Goal: Task Accomplishment & Management: Manage account settings

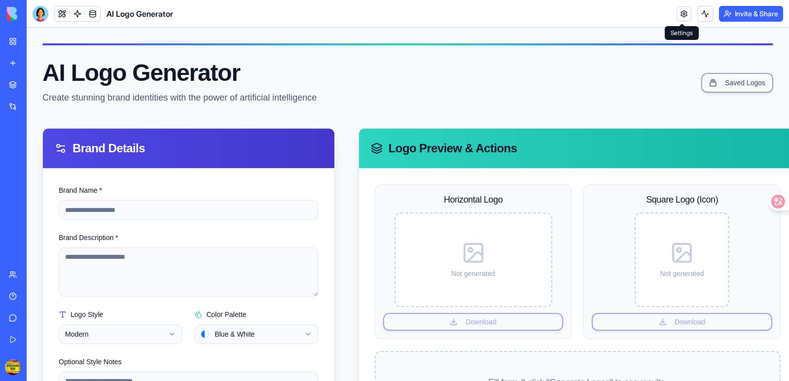
click at [681, 15] on link at bounding box center [684, 13] width 15 height 15
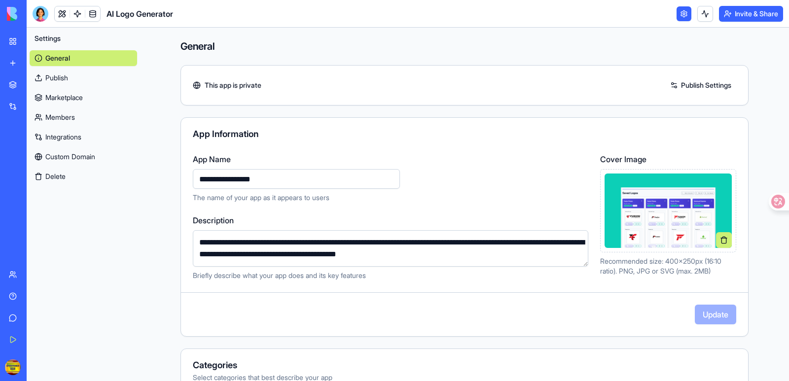
click at [681, 15] on link at bounding box center [684, 13] width 15 height 15
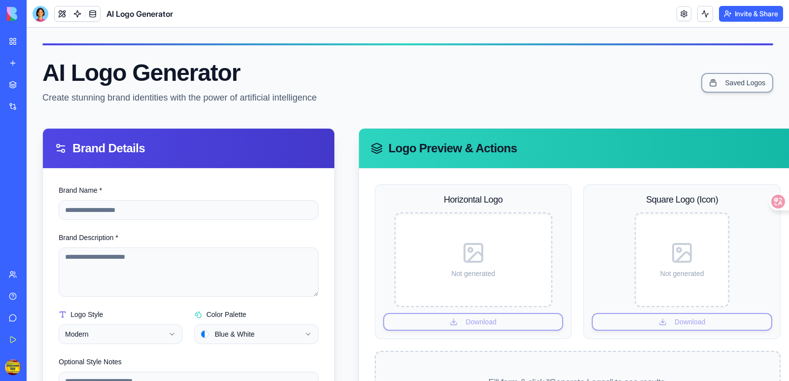
click at [6, 40] on link "My Workspace" at bounding box center [22, 42] width 39 height 20
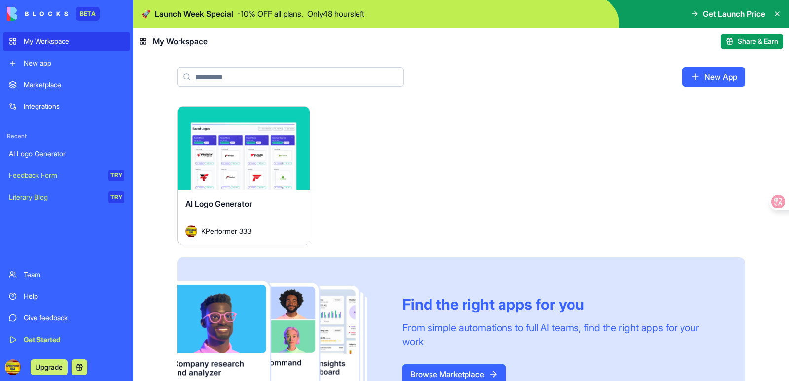
click at [39, 82] on div "Marketplace" at bounding box center [74, 85] width 101 height 10
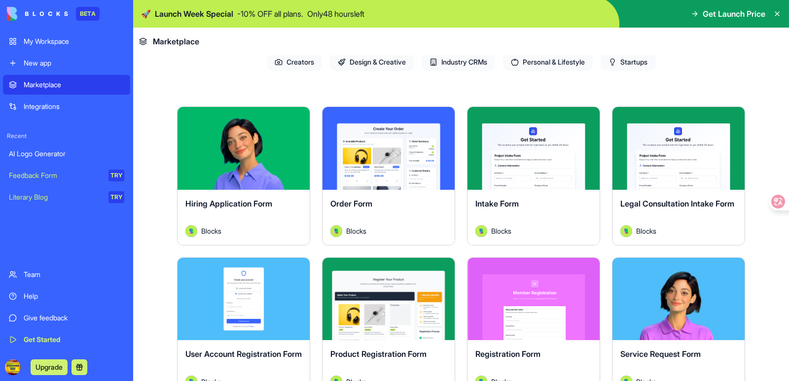
scroll to position [99, 0]
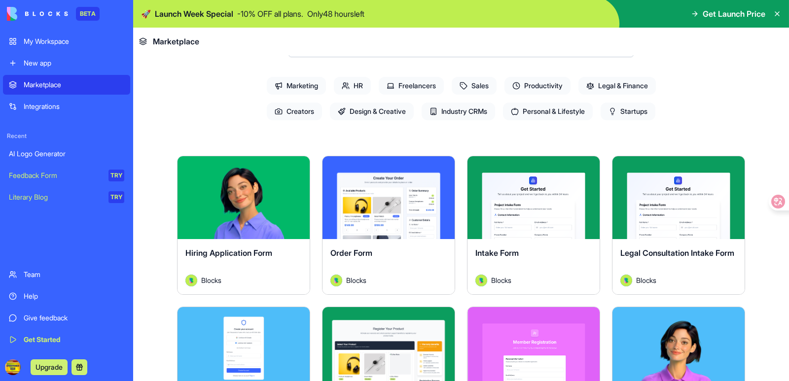
click at [49, 154] on div "AI Logo Generator" at bounding box center [66, 154] width 115 height 10
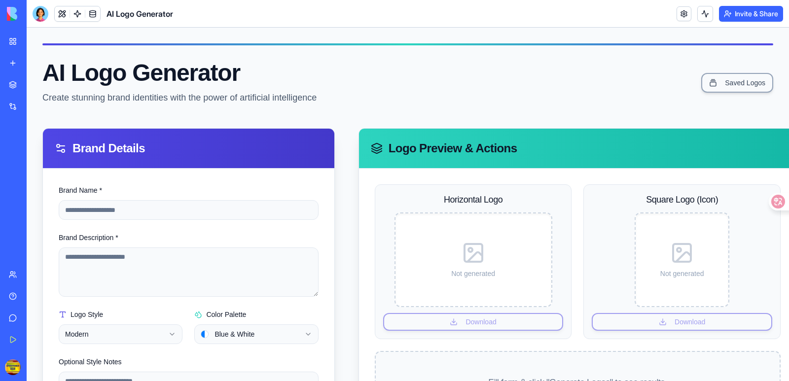
click at [14, 177] on div "Feedback Form" at bounding box center [11, 176] width 5 height 10
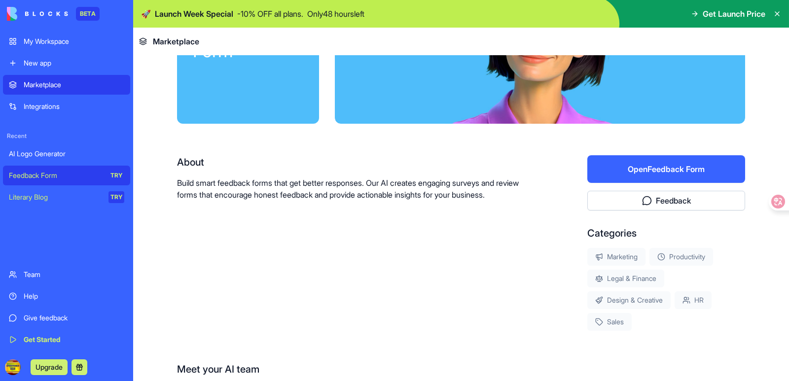
scroll to position [95, 0]
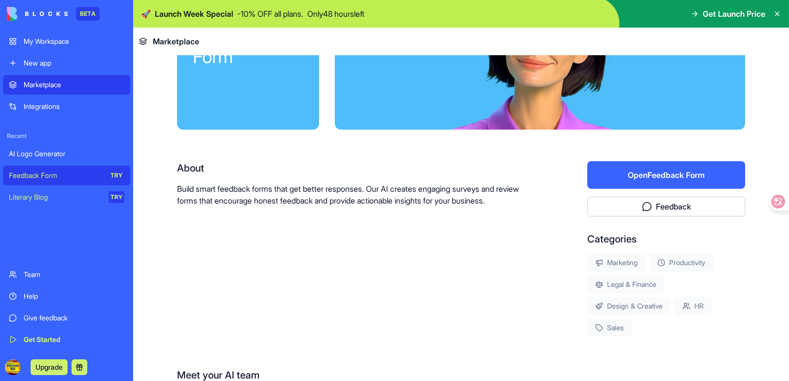
click at [34, 197] on div "Literary Blog" at bounding box center [55, 197] width 93 height 10
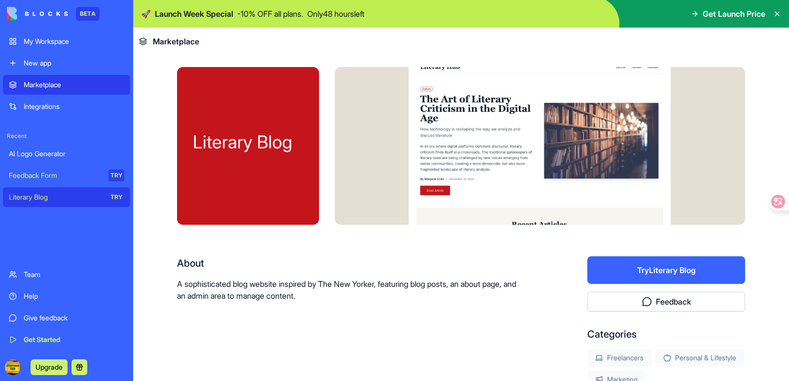
click at [47, 107] on div "Integrations" at bounding box center [74, 107] width 101 height 10
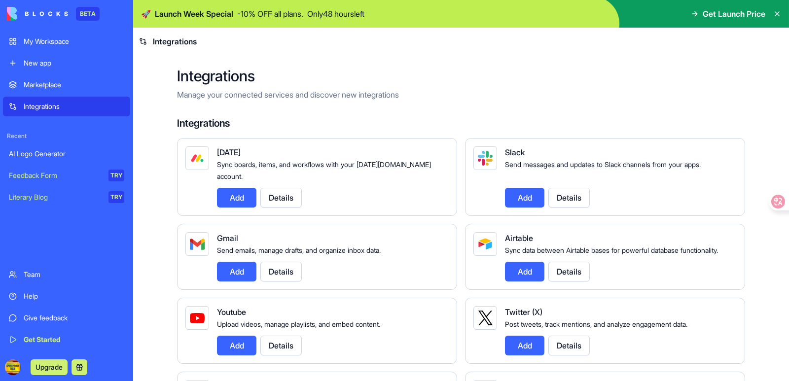
click at [38, 79] on link "Marketplace" at bounding box center [66, 85] width 127 height 20
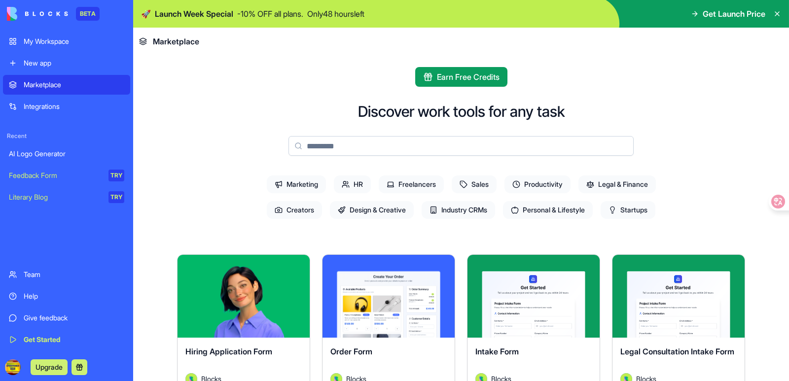
click at [300, 185] on span "Marketing" at bounding box center [296, 185] width 59 height 18
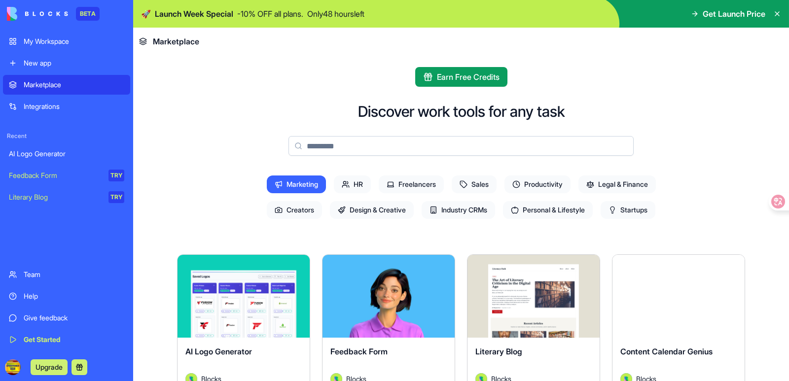
scroll to position [99, 0]
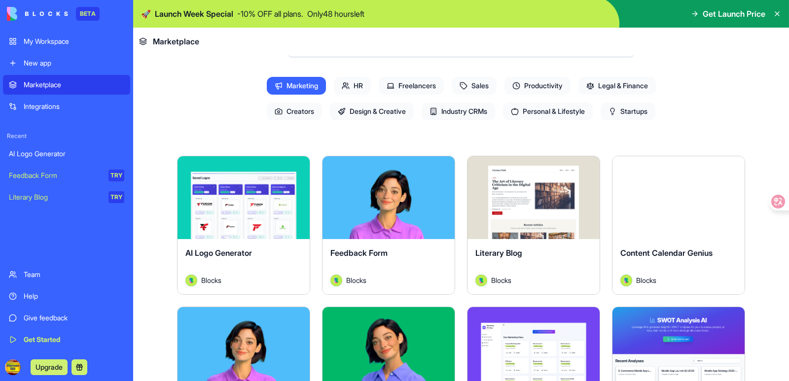
click at [219, 192] on button "Explore" at bounding box center [244, 198] width 74 height 20
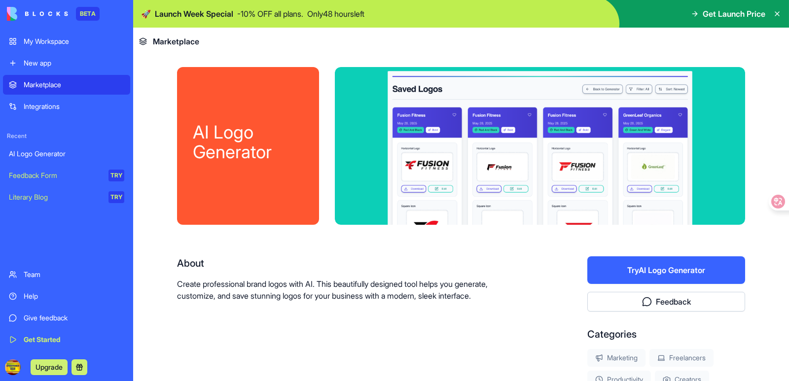
click at [665, 271] on button "Try AI Logo Generator" at bounding box center [667, 271] width 158 height 28
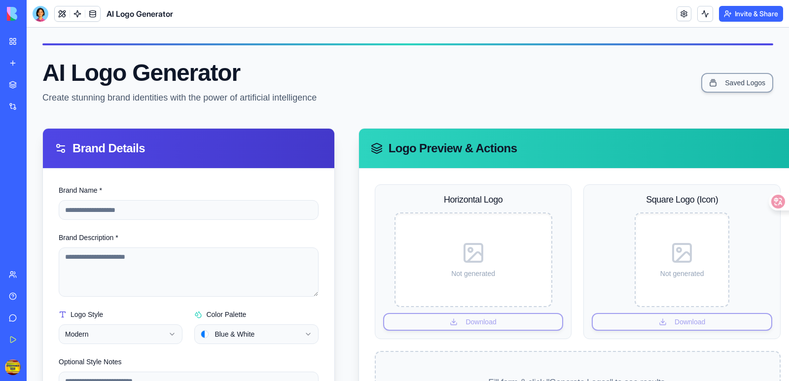
click at [37, 82] on div "Marketplace" at bounding box center [30, 85] width 13 height 10
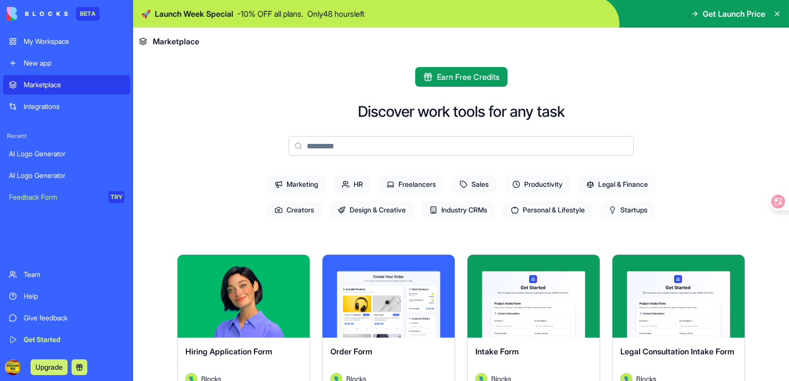
click at [290, 186] on span "Marketing" at bounding box center [296, 185] width 59 height 18
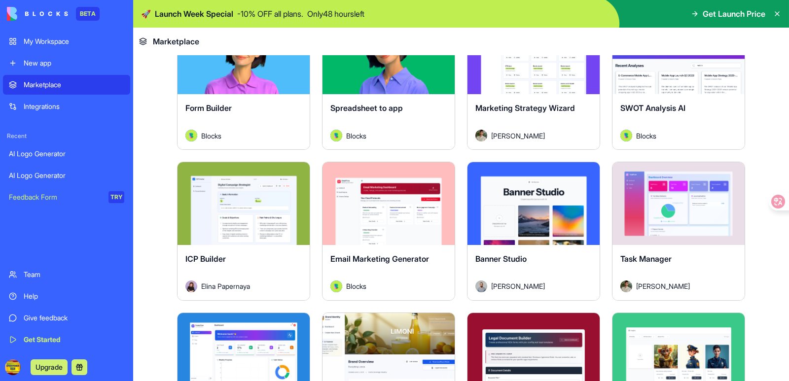
scroll to position [395, 0]
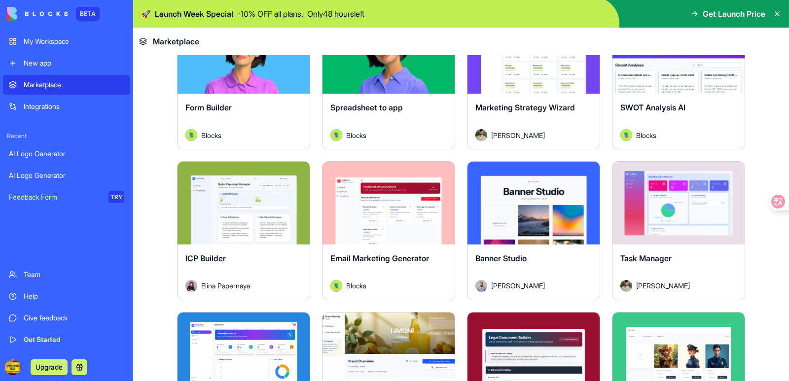
click at [520, 202] on button "Explore" at bounding box center [534, 203] width 74 height 20
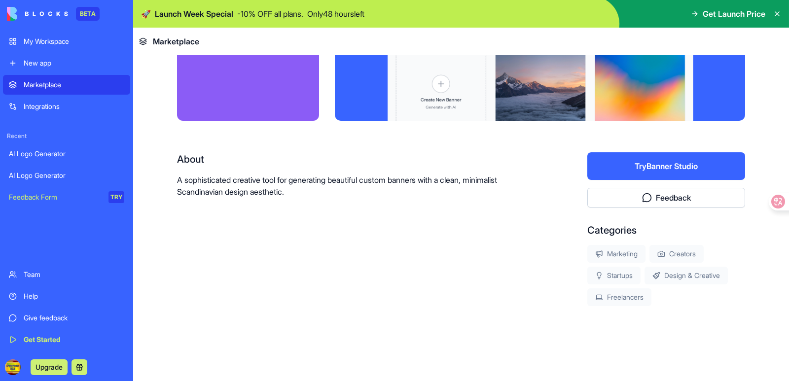
scroll to position [104, 0]
click at [637, 165] on button "Try Banner Studio" at bounding box center [667, 166] width 158 height 28
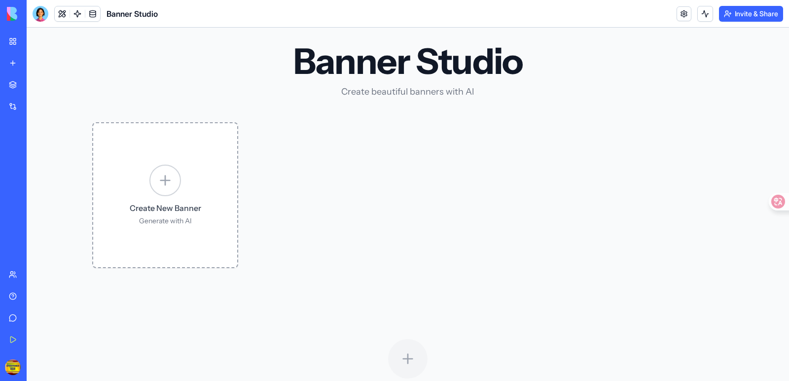
click at [159, 177] on icon at bounding box center [165, 181] width 16 height 16
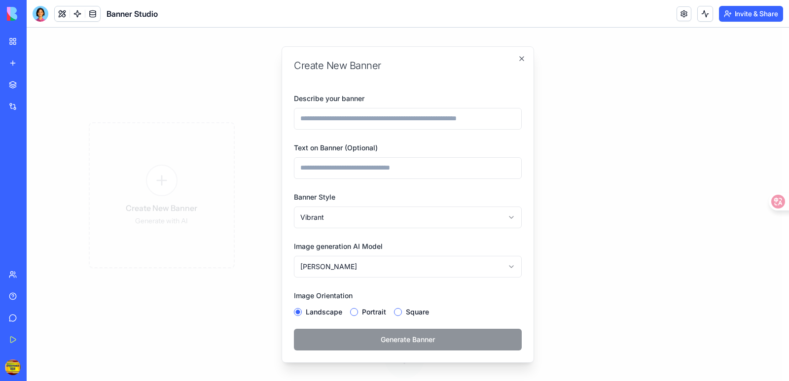
click at [217, 109] on div at bounding box center [408, 205] width 763 height 354
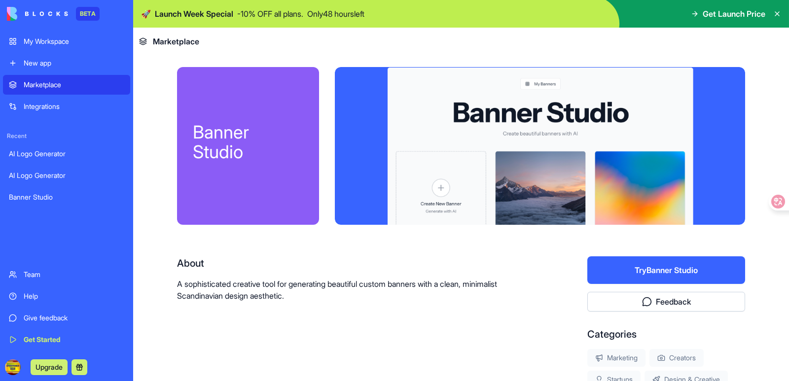
click at [48, 86] on div "Marketplace" at bounding box center [74, 85] width 101 height 10
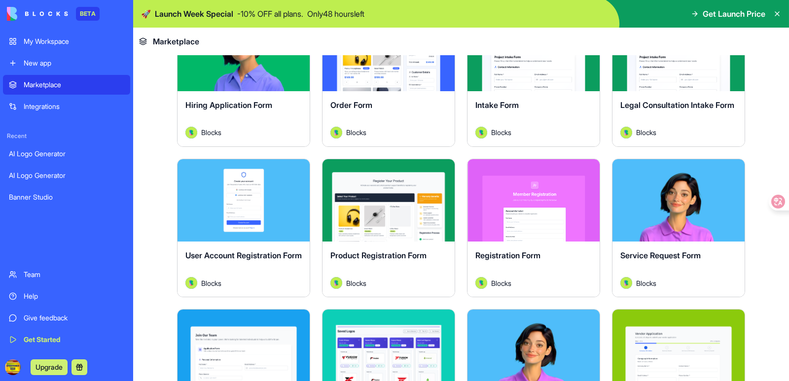
scroll to position [148, 0]
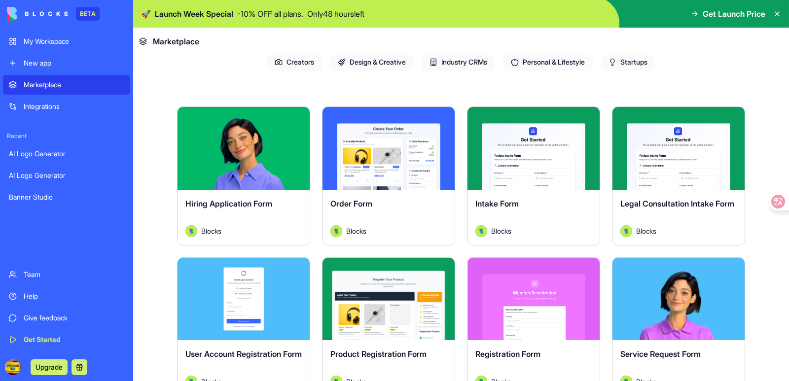
click at [293, 63] on span "Creators" at bounding box center [294, 62] width 55 height 18
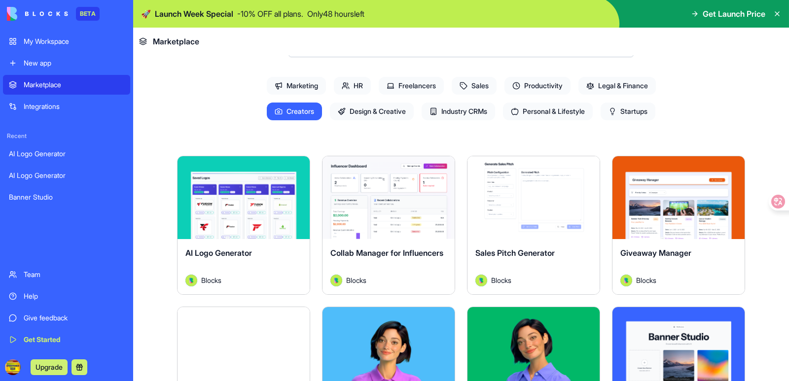
scroll to position [0, 0]
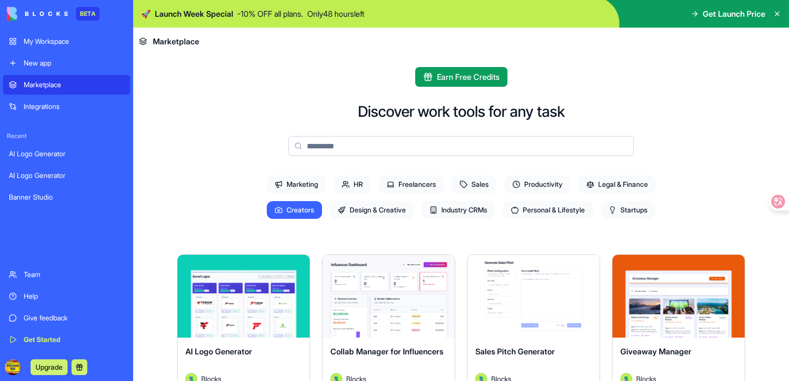
click at [619, 208] on span "Startups" at bounding box center [628, 210] width 55 height 18
click at [297, 214] on span "Creators" at bounding box center [294, 210] width 55 height 18
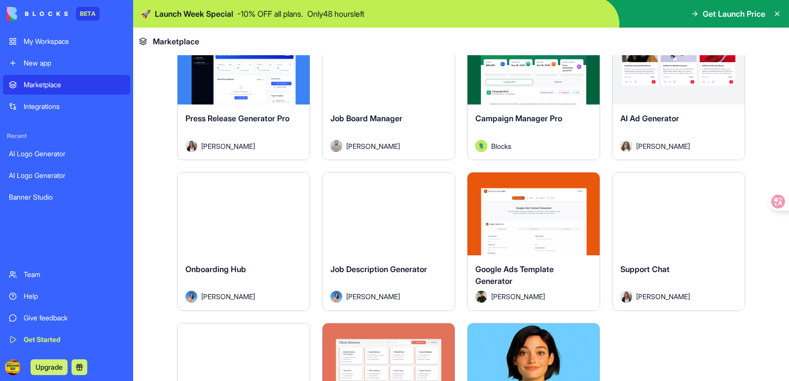
scroll to position [888, 0]
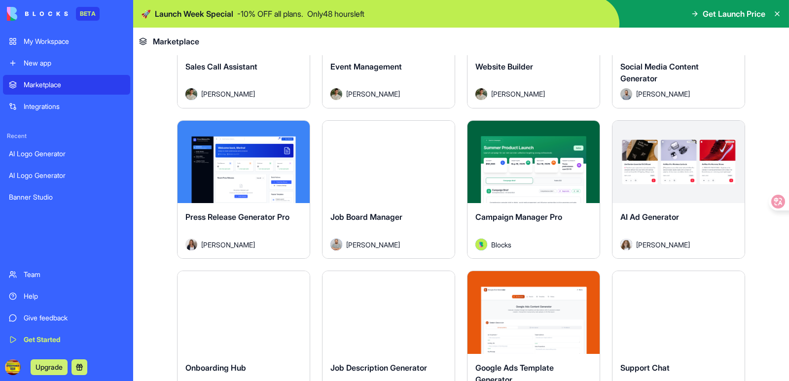
click at [678, 159] on button "Explore" at bounding box center [679, 162] width 74 height 20
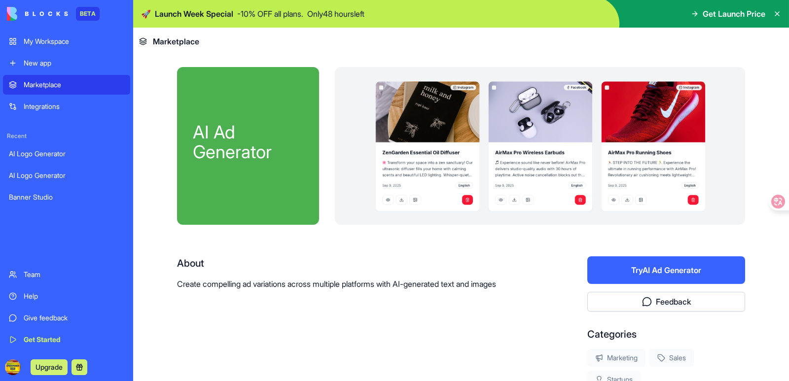
click at [660, 270] on button "Try AI Ad Generator" at bounding box center [667, 271] width 158 height 28
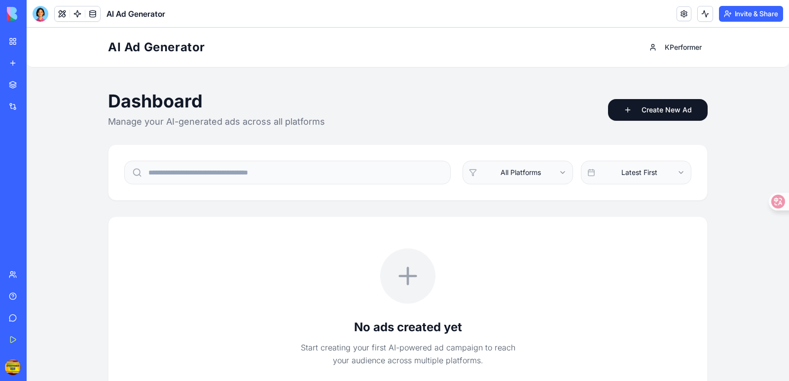
click at [551, 174] on html "AI Ad Generator KPerformer Dashboard Manage your AI-generated ads across all pl…" at bounding box center [408, 250] width 763 height 445
click at [676, 176] on html "AI Ad Generator KPerformer Dashboard Manage your AI-generated ads across all pl…" at bounding box center [408, 250] width 763 height 445
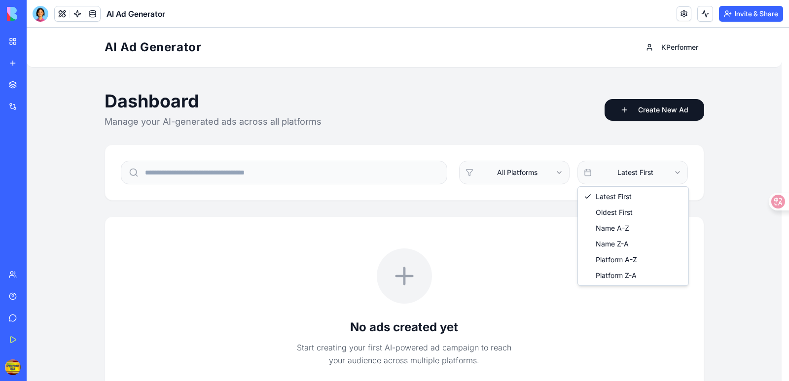
click at [676, 176] on html "AI Ad Generator KPerformer Dashboard Manage your AI-generated ads across all pl…" at bounding box center [408, 250] width 763 height 445
click at [694, 171] on html "AI Ad Generator KPerformer Dashboard Manage your AI-generated ads across all pl…" at bounding box center [408, 250] width 763 height 445
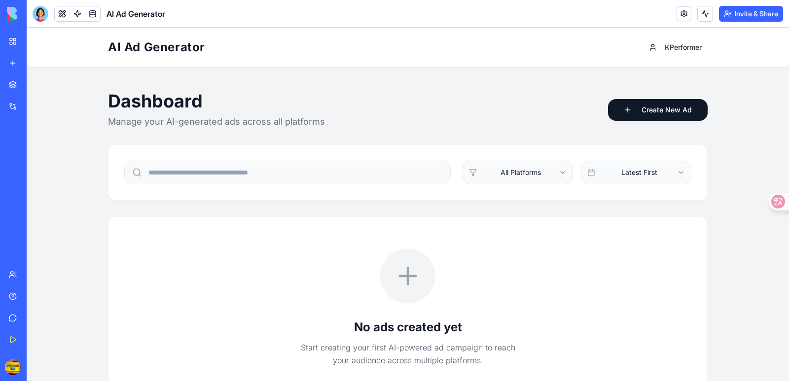
click at [37, 80] on div "Marketplace" at bounding box center [30, 85] width 13 height 10
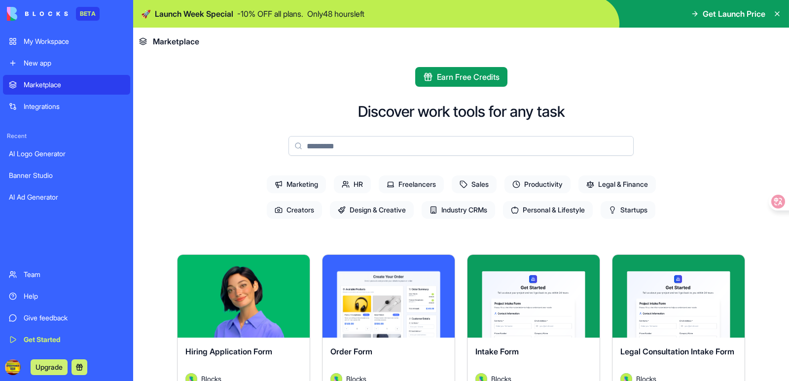
click at [628, 213] on span "Startups" at bounding box center [628, 210] width 55 height 18
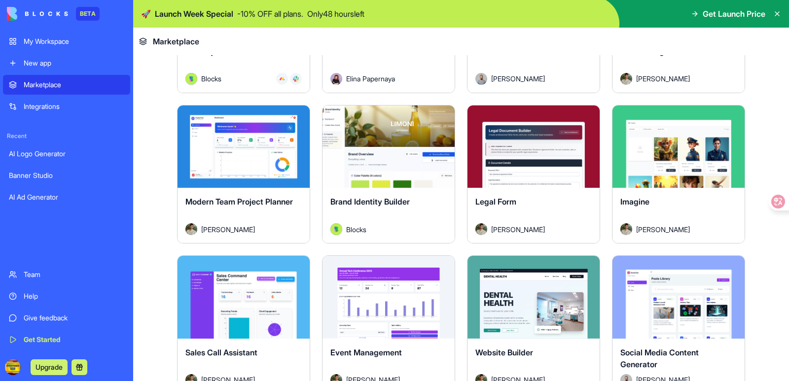
scroll to position [592, 0]
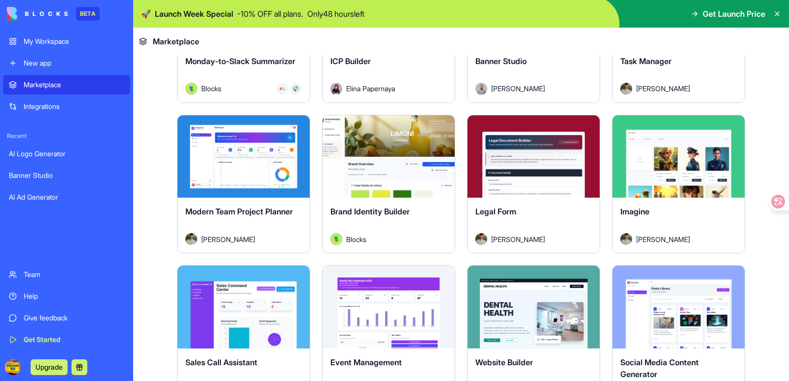
click at [675, 153] on button "Explore" at bounding box center [679, 157] width 74 height 20
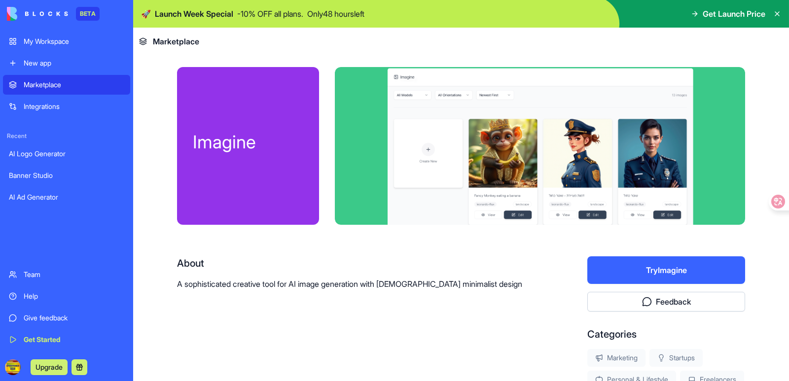
click at [637, 275] on button "Try Imagine" at bounding box center [667, 271] width 158 height 28
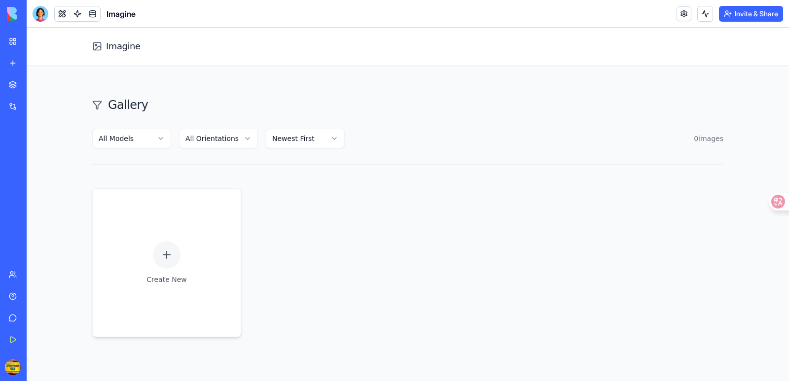
click at [156, 137] on html "Imagine Gallery All Models All Orientations Newest First 0 image s Create New N…" at bounding box center [408, 275] width 763 height 495
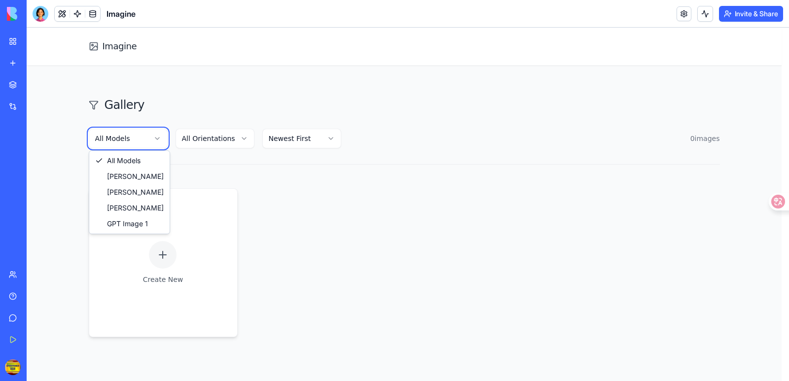
click at [156, 132] on html "Imagine Gallery All Models All Orientations Newest First 0 image s Create New N…" at bounding box center [408, 275] width 763 height 495
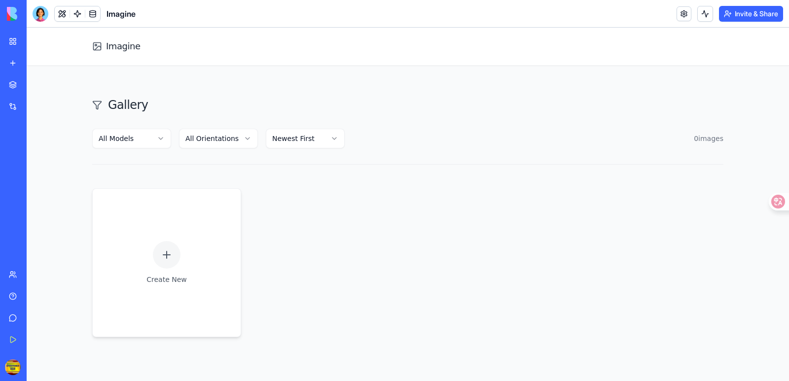
click at [218, 143] on html "Imagine Gallery All Models All Orientations Newest First 0 image s Create New N…" at bounding box center [408, 275] width 763 height 495
click at [308, 144] on html "Imagine Gallery All Models Landscape Newest First 0 image s Create New No image…" at bounding box center [408, 275] width 763 height 495
drag, startPoint x: 394, startPoint y: 130, endPoint x: 369, endPoint y: 134, distance: 25.6
click at [369, 134] on div "All Models Landscape Newest First 0 image s" at bounding box center [408, 139] width 632 height 20
click at [332, 140] on html "Imagine Gallery All Models Landscape Newest First 0 image s Create New No image…" at bounding box center [408, 275] width 763 height 495
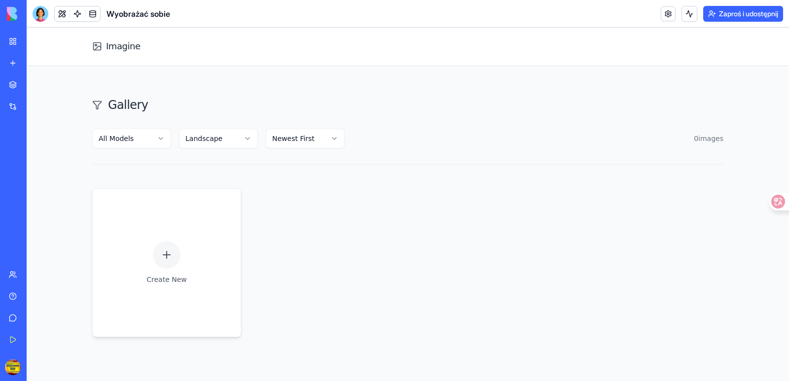
click at [379, 133] on div "All Models Landscape Newest First 0 image s" at bounding box center [408, 139] width 632 height 20
click at [330, 143] on html "Imagine Gallery All Models Landscape Newest First 0 image s Create New No image…" at bounding box center [408, 275] width 763 height 495
click at [320, 144] on html "Imagine Gallery All Models Landscape Oldest First 0 image s Create New No image…" at bounding box center [408, 275] width 763 height 495
click at [149, 143] on html "Imagine Gallery All Models Landscape Newest First 0 image s Create New No image…" at bounding box center [408, 275] width 763 height 495
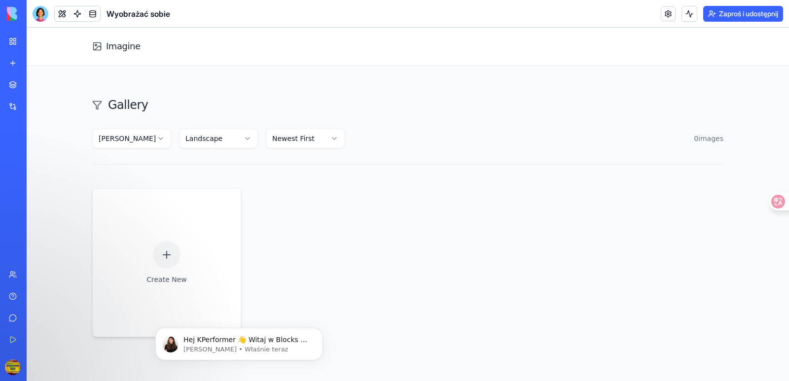
click at [147, 144] on html "Imagine Gallery [PERSON_NAME] Landscape Newest First 0 image s Create New No im…" at bounding box center [408, 275] width 763 height 495
click at [144, 136] on html "Imagine Gallery [PERSON_NAME] Landscape Newest First 0 image s Create New No im…" at bounding box center [408, 275] width 763 height 495
click at [148, 139] on html "Imagine Gallery [PERSON_NAME] Landscape Newest First 0 image s Create New No im…" at bounding box center [408, 275] width 763 height 495
click at [664, 15] on link at bounding box center [668, 13] width 15 height 15
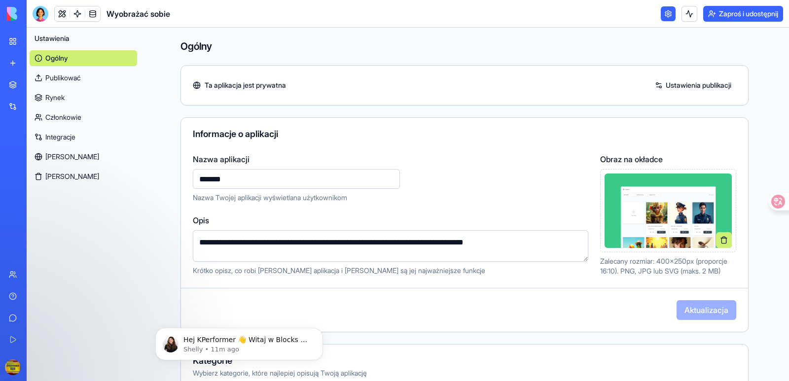
click at [60, 157] on font "[PERSON_NAME]" at bounding box center [72, 156] width 54 height 8
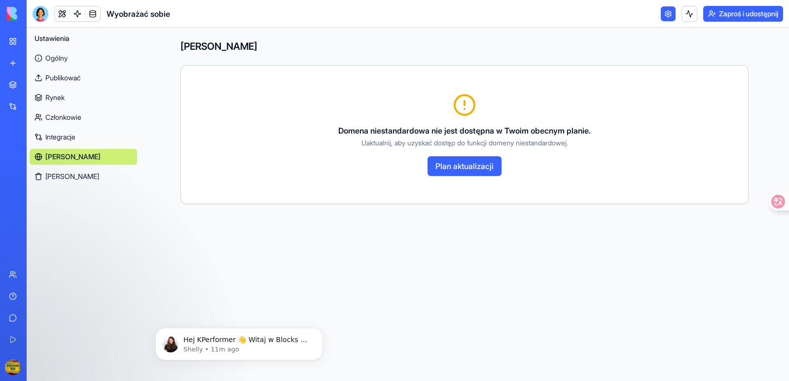
click at [50, 177] on font "[PERSON_NAME]" at bounding box center [72, 176] width 54 height 8
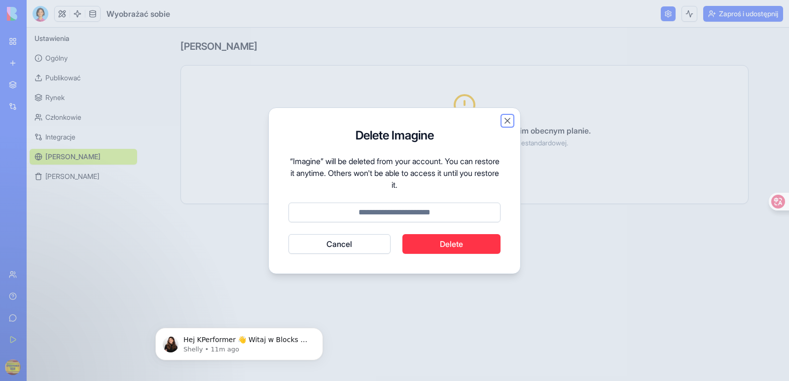
click at [505, 120] on button "Close" at bounding box center [508, 121] width 10 height 10
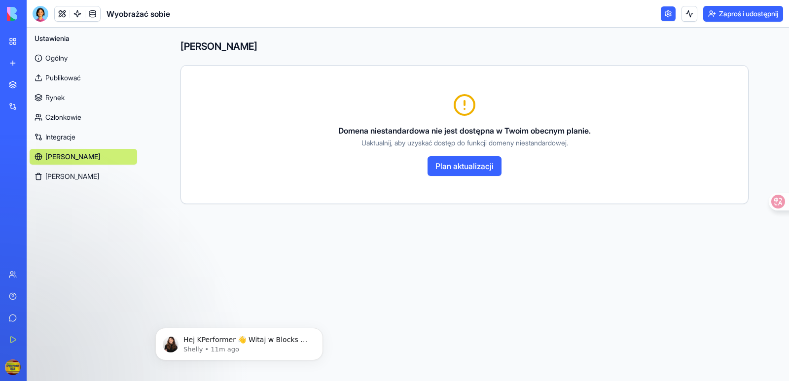
click at [55, 59] on font "Ogólny" at bounding box center [56, 58] width 22 height 8
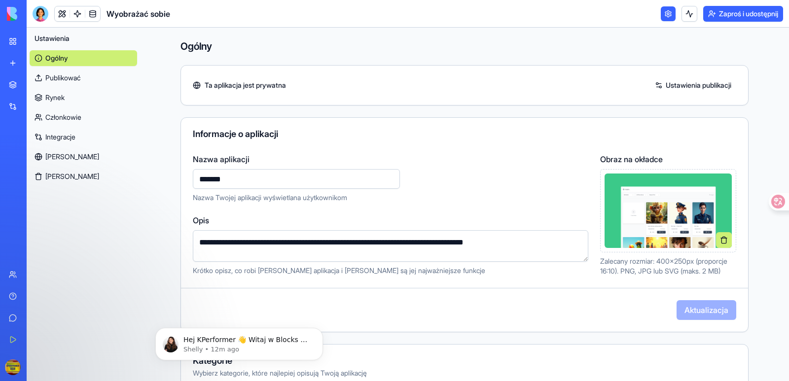
click at [71, 75] on font "Publikować" at bounding box center [62, 78] width 35 height 8
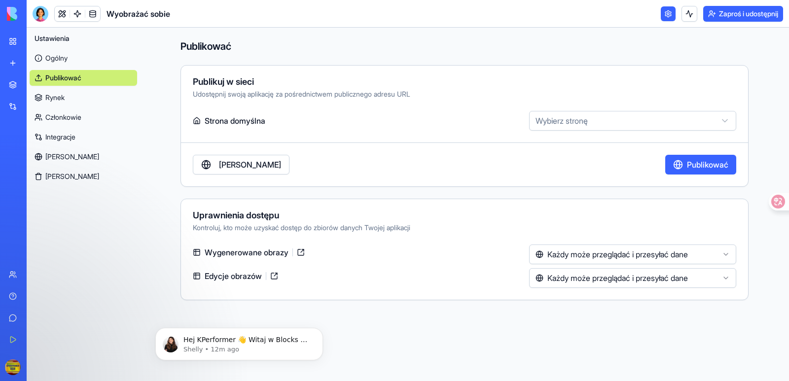
click at [56, 99] on font "Rynek" at bounding box center [54, 97] width 19 height 8
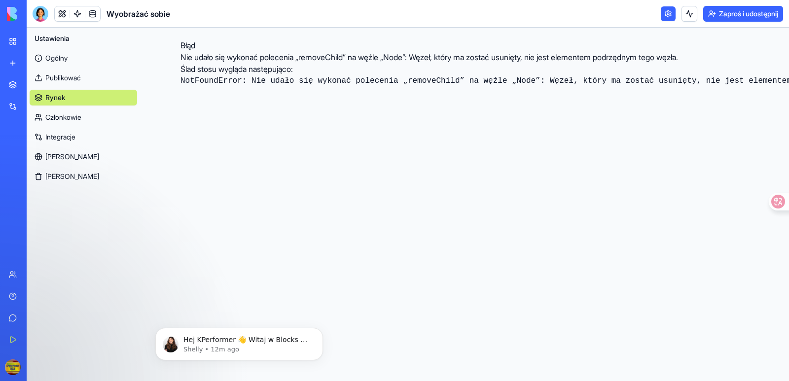
click at [60, 113] on font "Członkowie" at bounding box center [63, 117] width 36 height 8
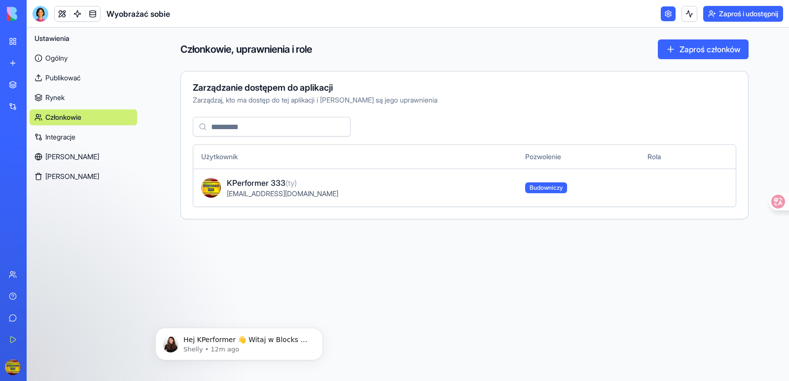
click at [65, 136] on font "Integracje" at bounding box center [60, 137] width 30 height 8
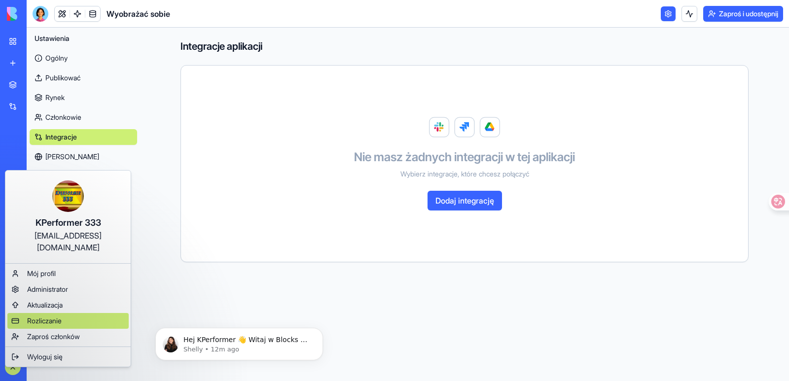
click at [51, 317] on font "Rozliczanie" at bounding box center [44, 321] width 35 height 8
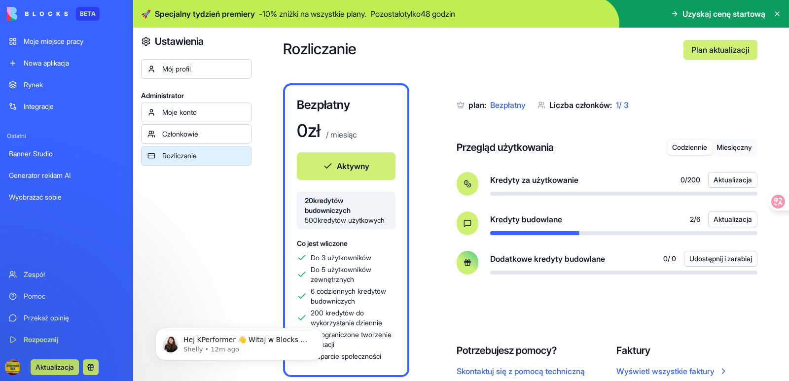
scroll to position [29, 0]
click at [723, 143] on font "Miesięczny" at bounding box center [735, 147] width 36 height 8
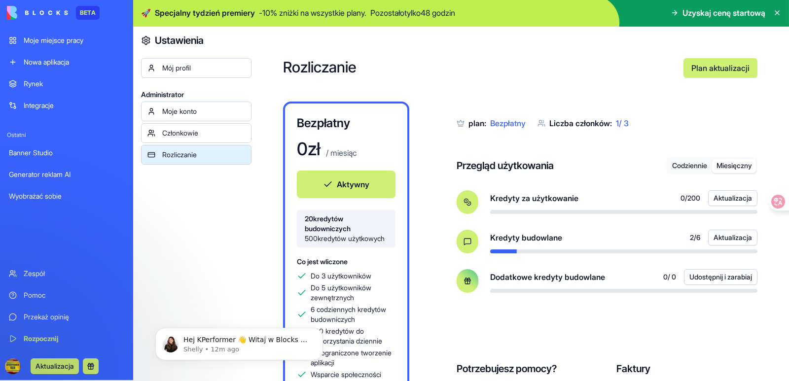
scroll to position [0, 0]
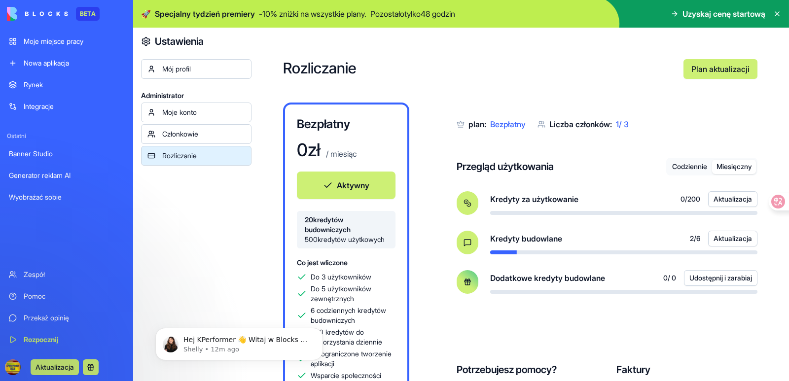
click at [777, 14] on icon at bounding box center [778, 14] width 8 height 8
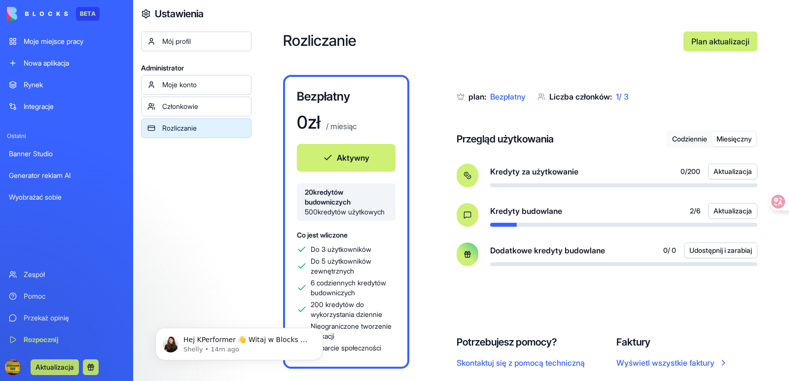
click at [48, 197] on font "Wyobrażać sobie" at bounding box center [35, 197] width 53 height 8
click at [52, 194] on font "Wyobrażać sobie" at bounding box center [35, 197] width 53 height 8
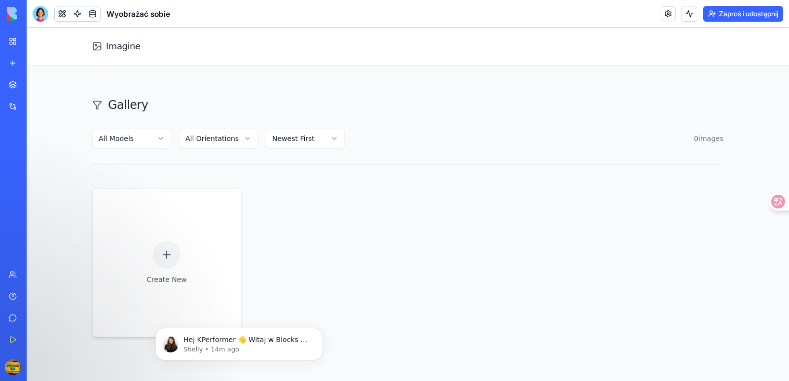
click at [151, 142] on html "Imagine Gallery All Models All Orientations Newest First 0 image s Create New N…" at bounding box center [408, 275] width 763 height 495
click at [155, 143] on html "Imagine Gallery [PERSON_NAME] All Orientations Newest First 0 image s Create Ne…" at bounding box center [408, 275] width 763 height 495
click at [217, 344] on font "Hej KPerformer 👋 Witaj w Blocks 🙌 Jestem tutaj, jeśli masz jakieś pytania!" at bounding box center [246, 350] width 125 height 28
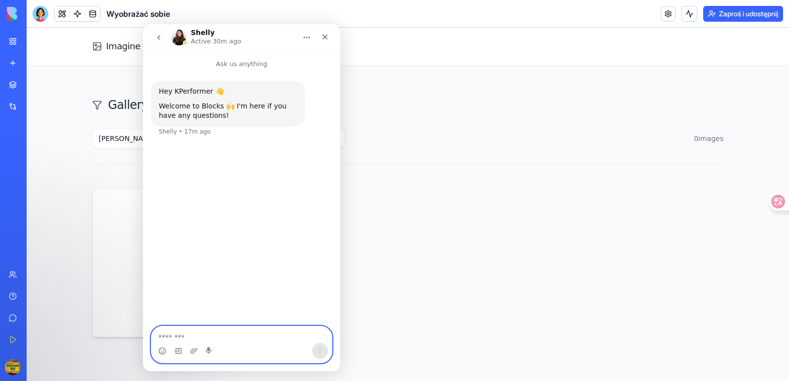
paste textarea "**********"
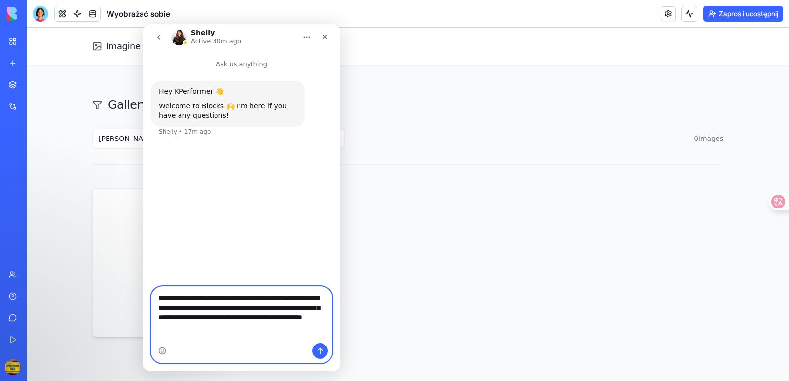
type textarea "**********"
click at [318, 350] on icon "Send a message…" at bounding box center [320, 351] width 8 height 8
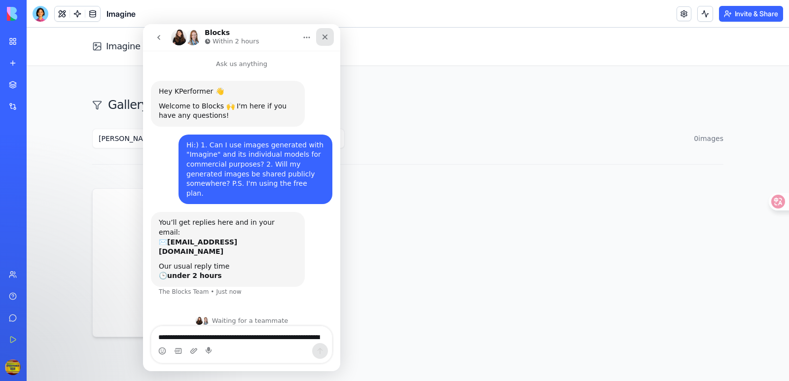
click at [329, 37] on div "Close" at bounding box center [325, 37] width 18 height 18
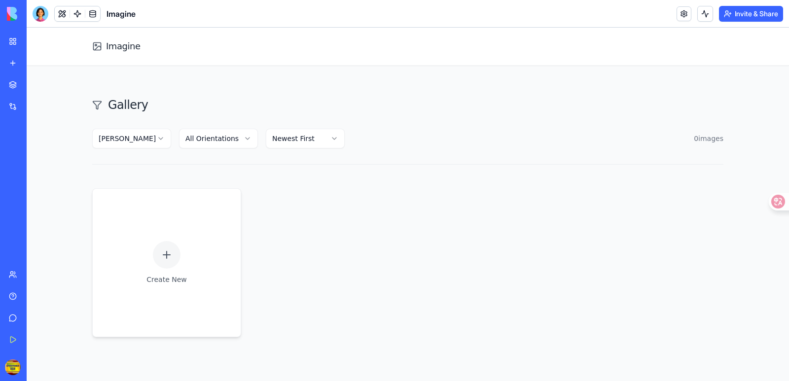
click at [232, 144] on html "Imagine Gallery [PERSON_NAME] All Orientations Newest First 0 image s Create Ne…" at bounding box center [408, 275] width 763 height 495
click at [162, 250] on icon at bounding box center [167, 255] width 12 height 12
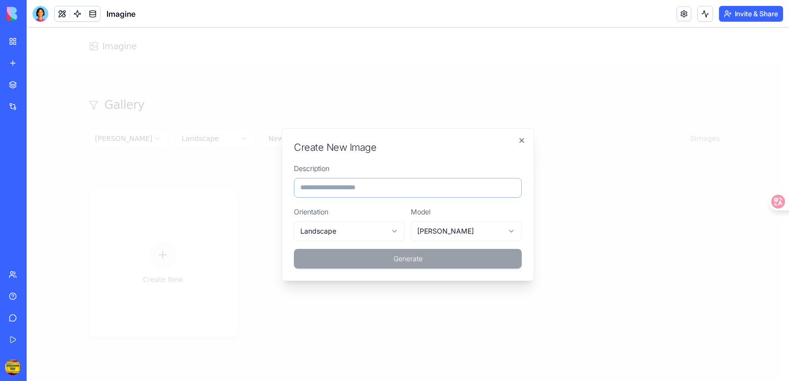
paste input "**********"
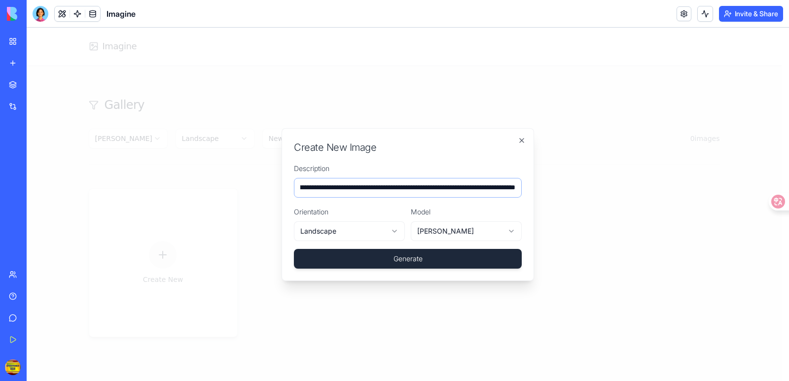
type input "**********"
click at [376, 257] on button "Generate" at bounding box center [408, 259] width 228 height 20
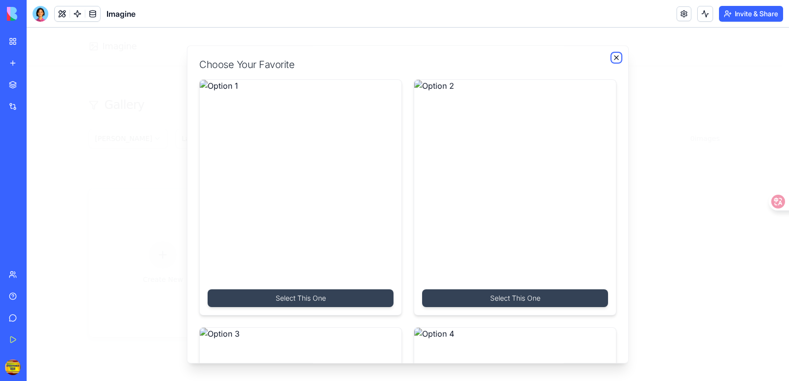
click at [615, 59] on icon "button" at bounding box center [617, 58] width 4 height 4
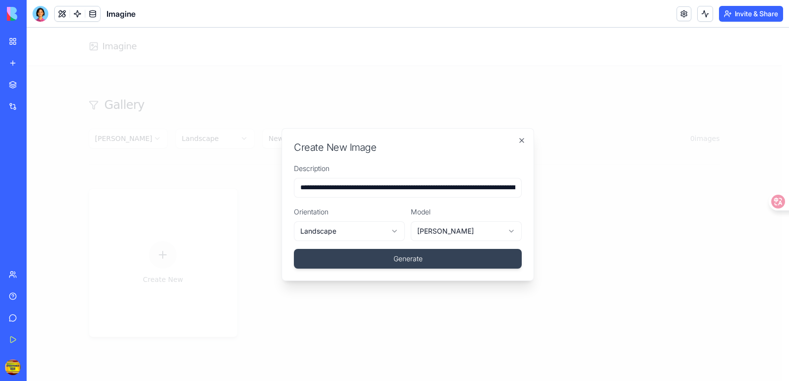
click at [469, 225] on body "**********" at bounding box center [404, 275] width 755 height 495
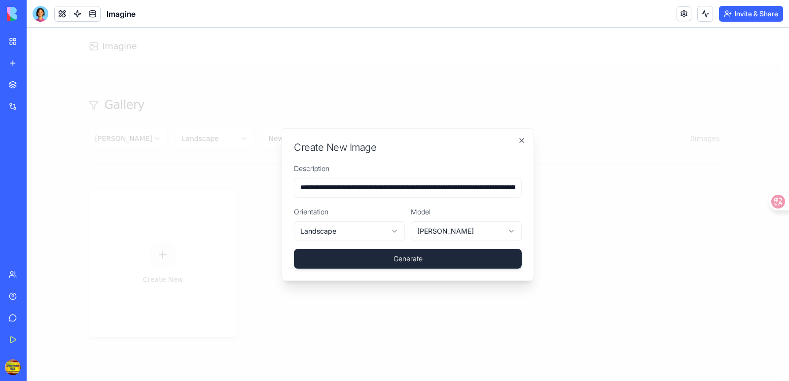
click at [436, 260] on button "Generate" at bounding box center [408, 259] width 228 height 20
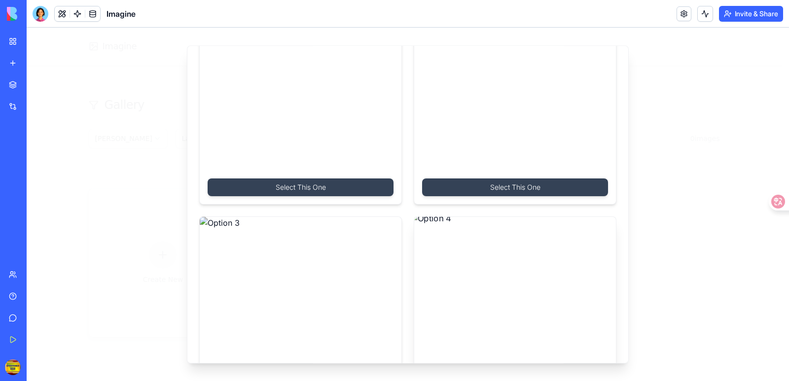
scroll to position [241, 0]
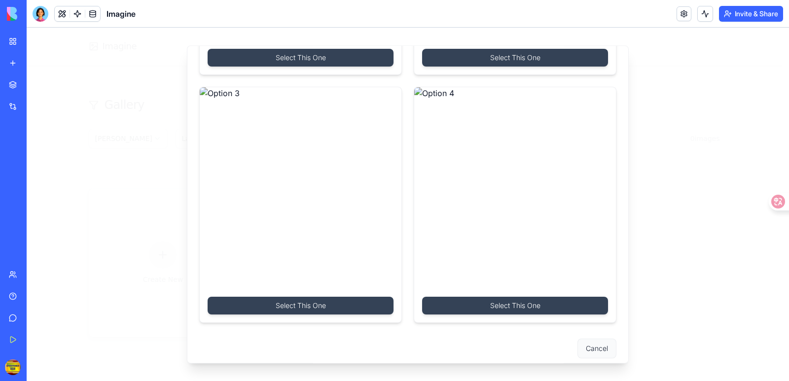
click at [595, 341] on button "Cancel" at bounding box center [597, 349] width 39 height 20
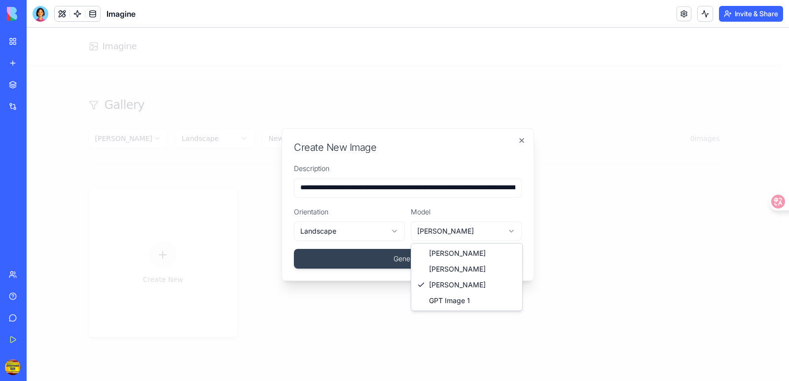
click at [473, 229] on body "**********" at bounding box center [404, 275] width 755 height 495
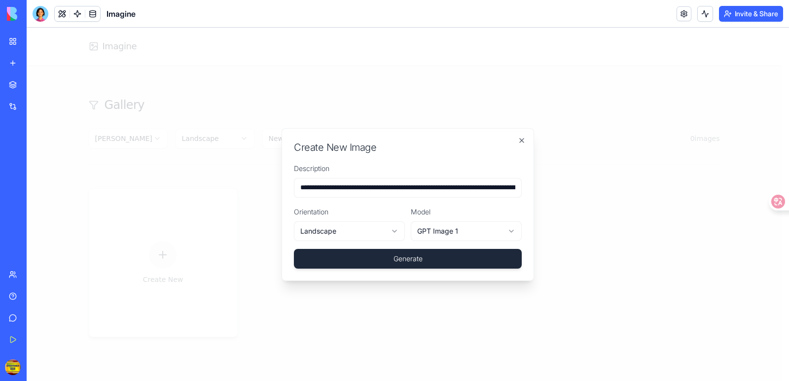
click at [432, 259] on button "Generate" at bounding box center [408, 259] width 228 height 20
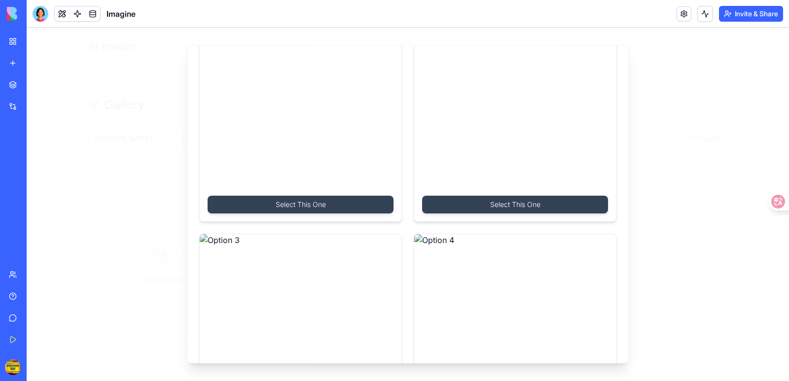
scroll to position [0, 0]
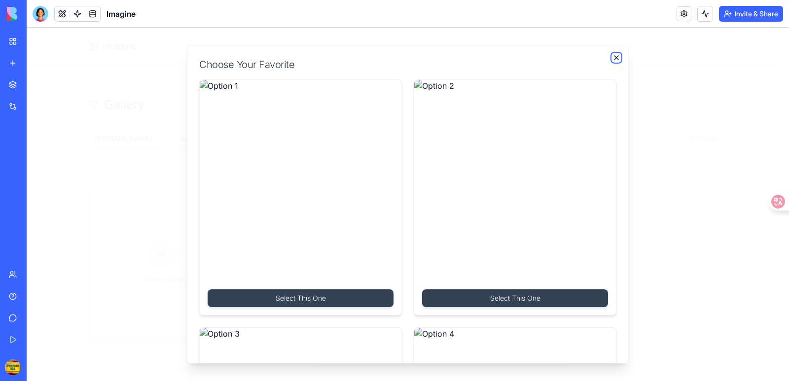
click at [615, 57] on icon "button" at bounding box center [617, 58] width 4 height 4
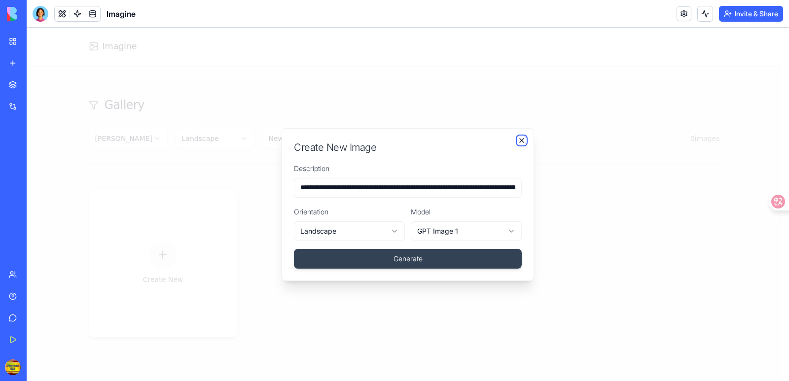
click at [522, 138] on icon "button" at bounding box center [522, 141] width 8 height 8
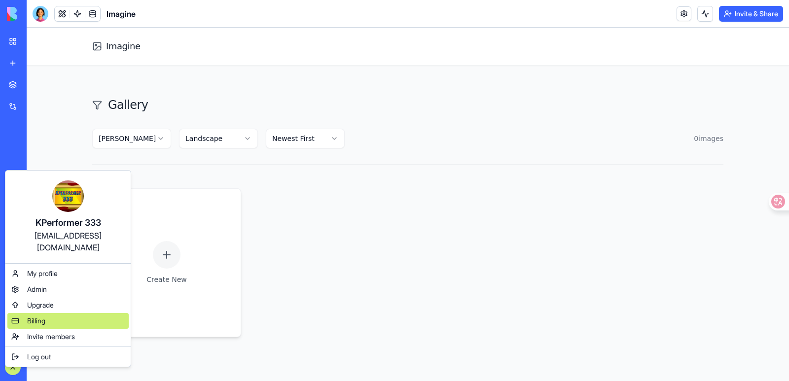
click at [37, 316] on span "Billing" at bounding box center [36, 321] width 18 height 10
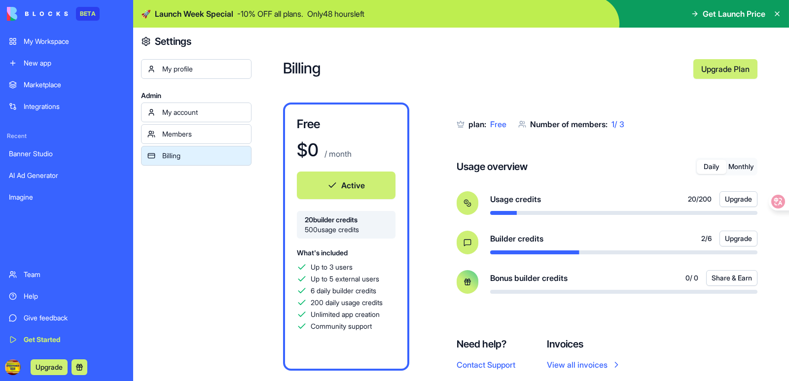
click at [38, 193] on div "Imagine" at bounding box center [66, 197] width 115 height 10
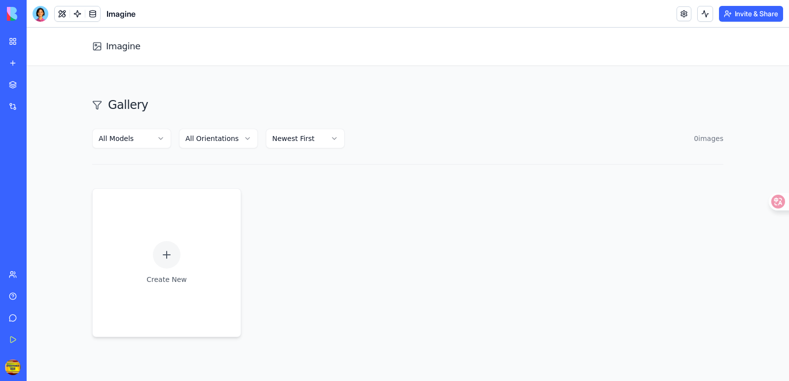
click at [156, 141] on html "Imagine Gallery All Models All Orientations Newest First 0 image s Create New N…" at bounding box center [408, 275] width 763 height 495
click at [217, 140] on html "Imagine Gallery [PERSON_NAME] All Orientations Newest First 0 image s Create Ne…" at bounding box center [408, 275] width 763 height 495
click at [161, 252] on icon at bounding box center [167, 255] width 12 height 12
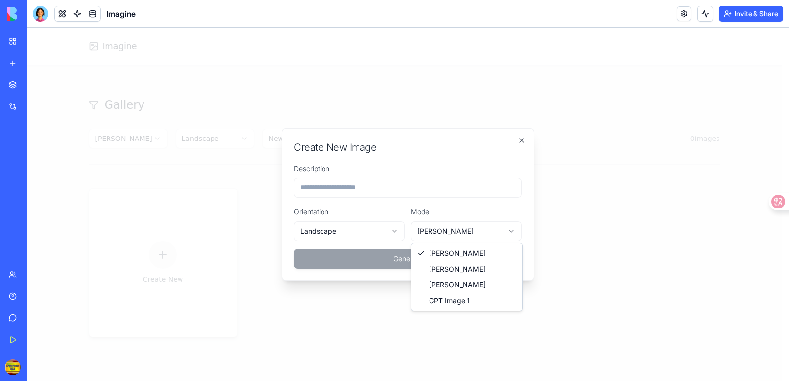
click at [452, 237] on body "**********" at bounding box center [404, 275] width 755 height 495
click at [340, 184] on input "Description" at bounding box center [408, 188] width 228 height 20
paste input "**********"
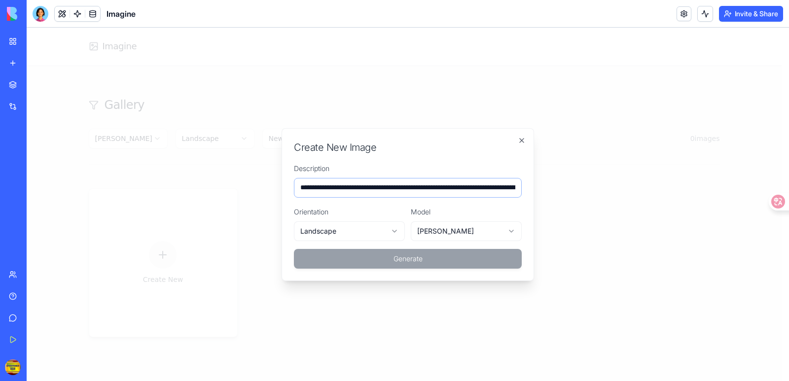
scroll to position [0, 136]
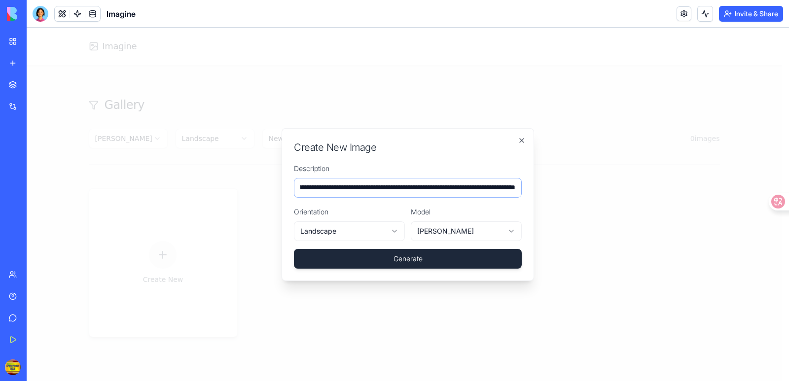
type input "**********"
click at [366, 260] on button "Generate" at bounding box center [408, 259] width 228 height 20
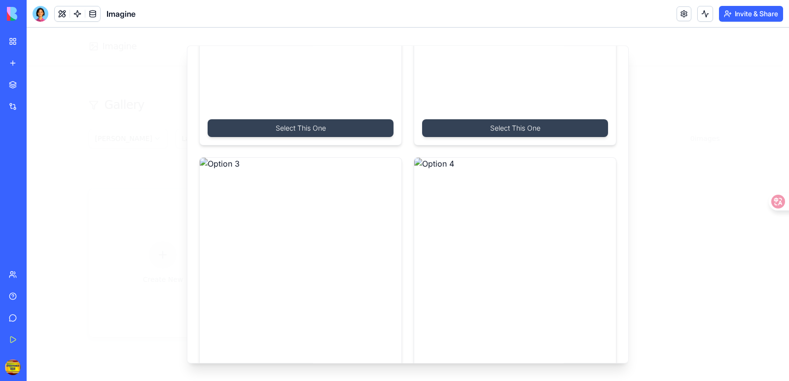
scroll to position [197, 0]
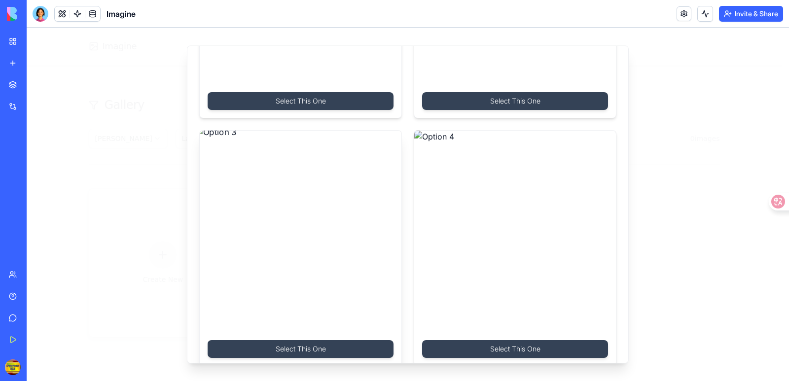
click at [286, 204] on img at bounding box center [301, 232] width 212 height 212
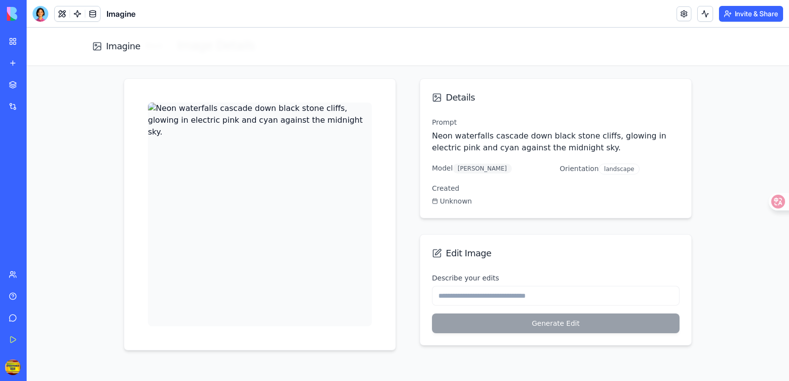
scroll to position [61, 0]
click at [462, 278] on label "Describe your edits" at bounding box center [465, 277] width 67 height 8
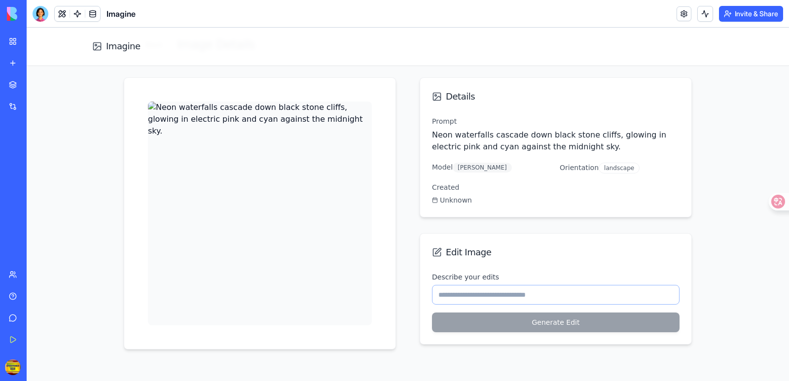
click at [462, 285] on input "Describe your edits" at bounding box center [556, 295] width 248 height 20
click at [409, 264] on div "Details Prompt Neon waterfalls cascade down black stone cliffs, glowing in elec…" at bounding box center [408, 213] width 568 height 272
click at [464, 277] on label "Describe your edits" at bounding box center [465, 277] width 67 height 8
click at [464, 285] on input "Describe your edits" at bounding box center [556, 295] width 248 height 20
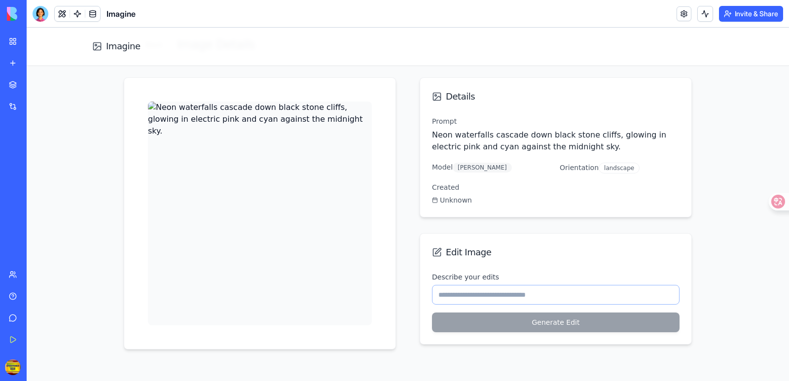
paste input "**********"
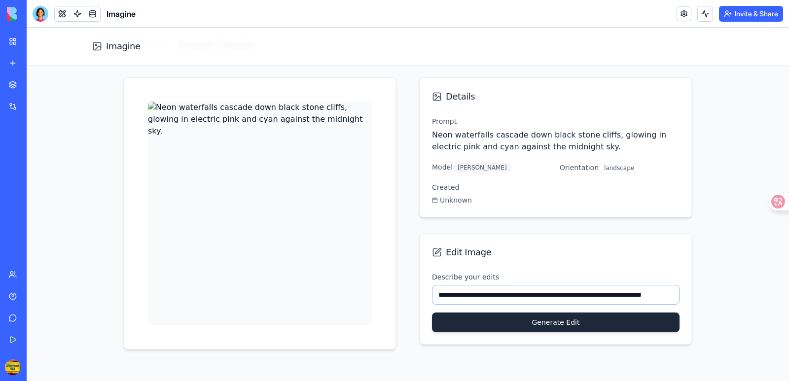
type input "**********"
click at [490, 321] on button "Generate Edit" at bounding box center [556, 323] width 248 height 20
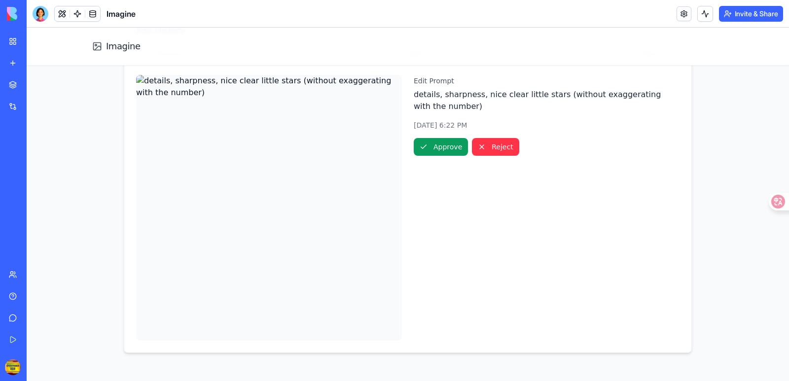
scroll to position [427, 0]
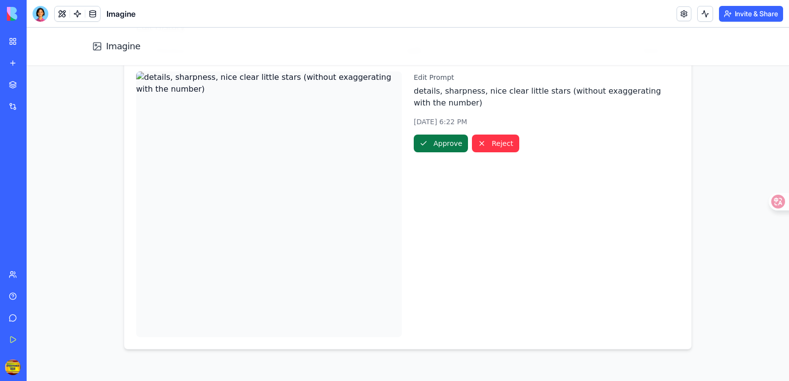
click at [431, 136] on button "Approve" at bounding box center [441, 144] width 54 height 18
click at [249, 186] on img at bounding box center [269, 205] width 266 height 266
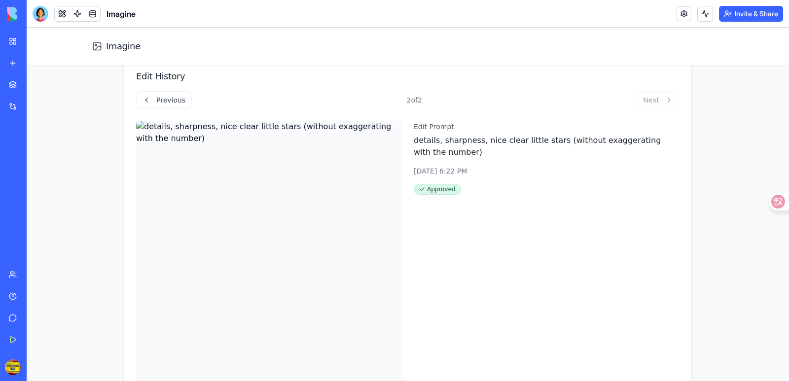
click at [668, 102] on div "Previous 2 of 2 Next" at bounding box center [408, 100] width 544 height 18
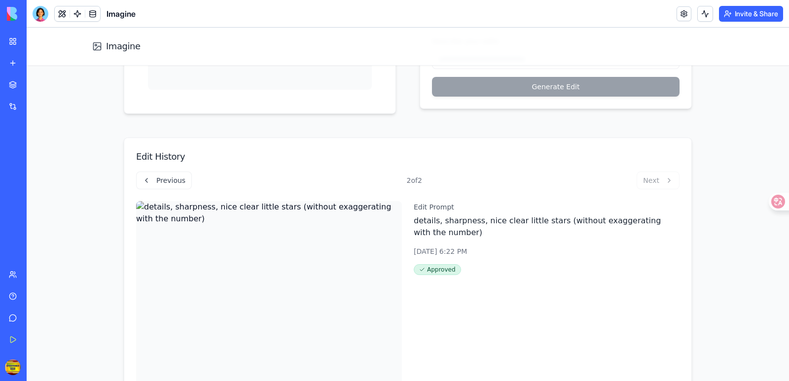
scroll to position [279, 0]
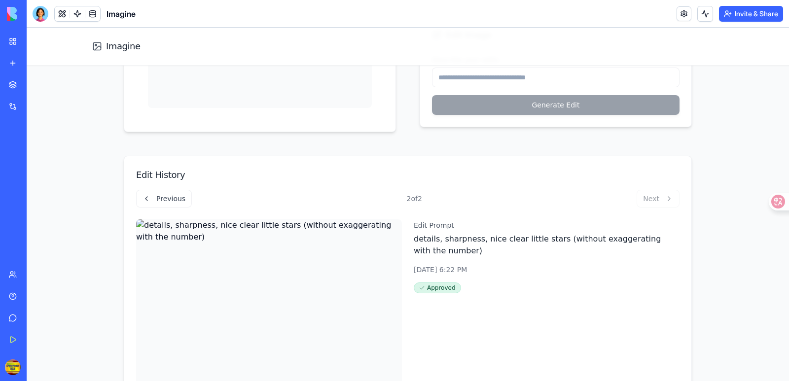
click at [156, 199] on button "Previous" at bounding box center [164, 199] width 56 height 18
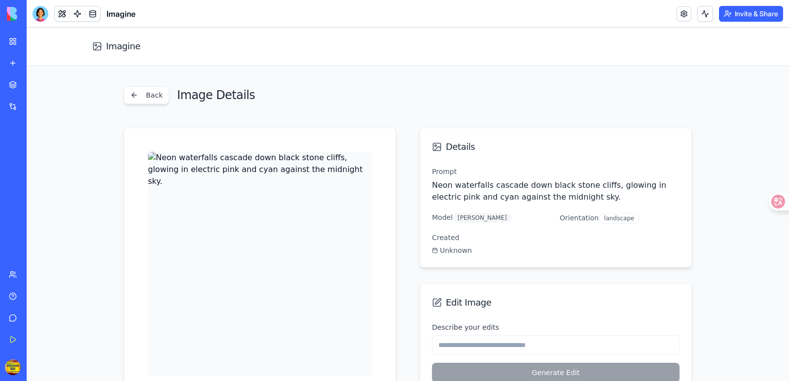
scroll to position [0, 0]
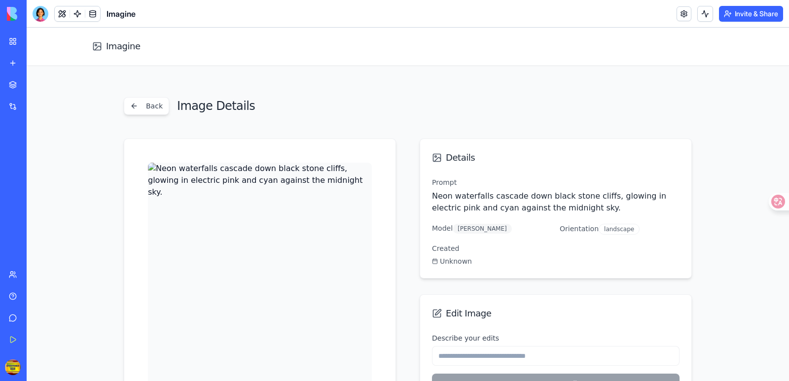
click at [30, 197] on div "Imagine" at bounding box center [23, 197] width 28 height 10
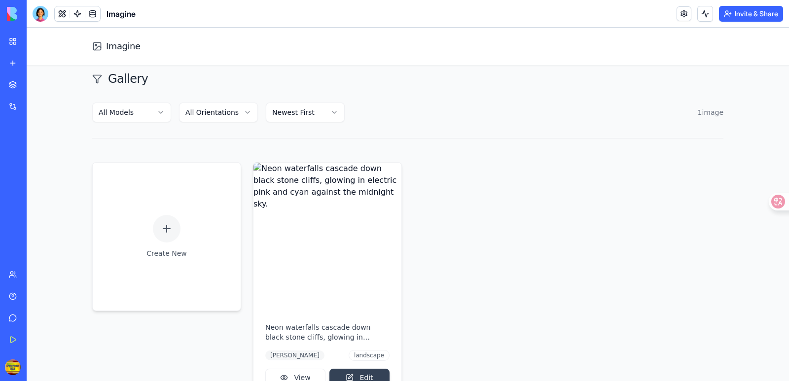
scroll to position [75, 0]
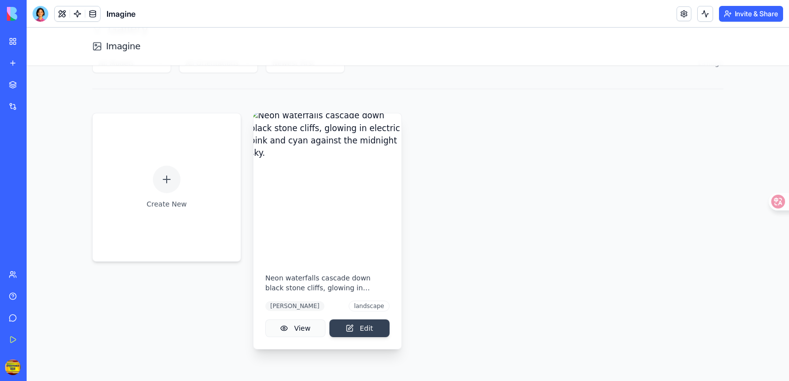
click at [292, 328] on button "View" at bounding box center [295, 329] width 60 height 18
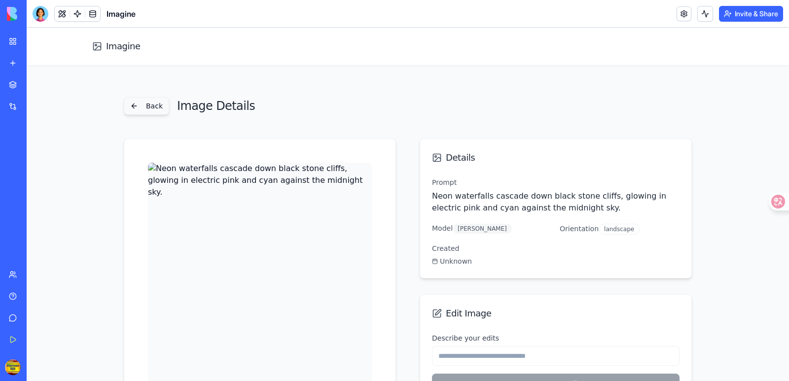
click at [141, 101] on button "Back" at bounding box center [146, 106] width 45 height 18
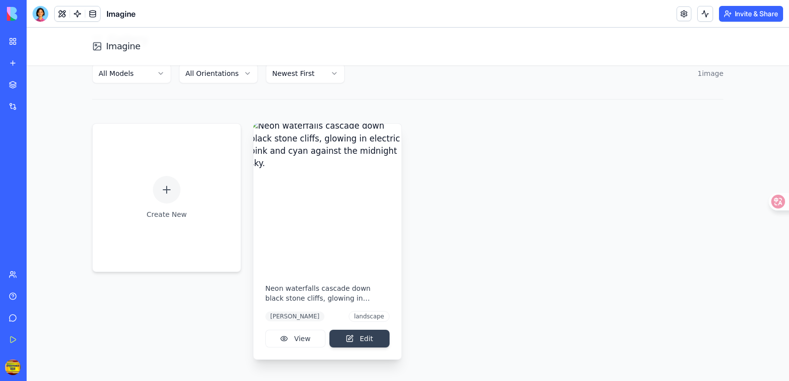
scroll to position [75, 0]
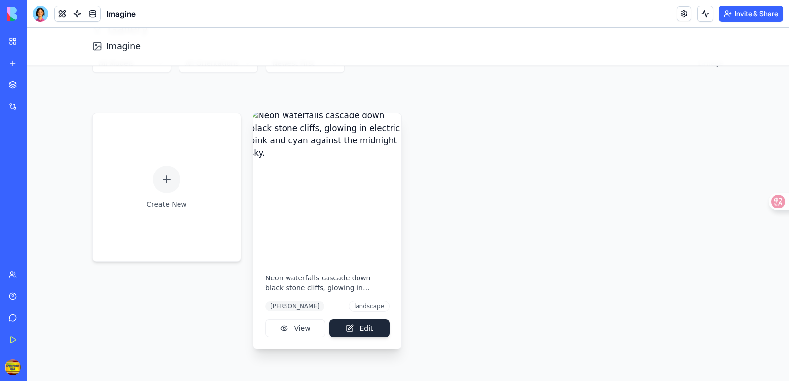
click at [351, 326] on button "Edit" at bounding box center [360, 329] width 60 height 18
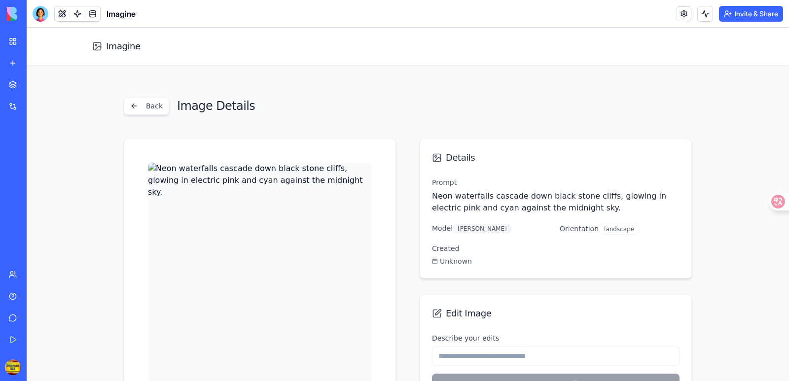
click at [37, 38] on div "My Workspace" at bounding box center [30, 42] width 13 height 10
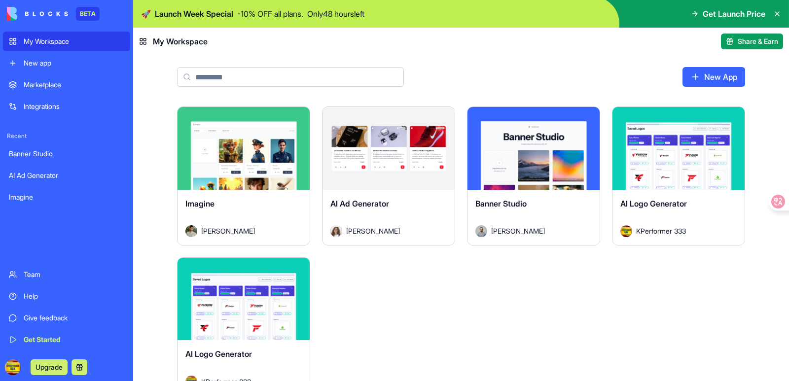
click at [254, 149] on button "Launch" at bounding box center [244, 149] width 74 height 20
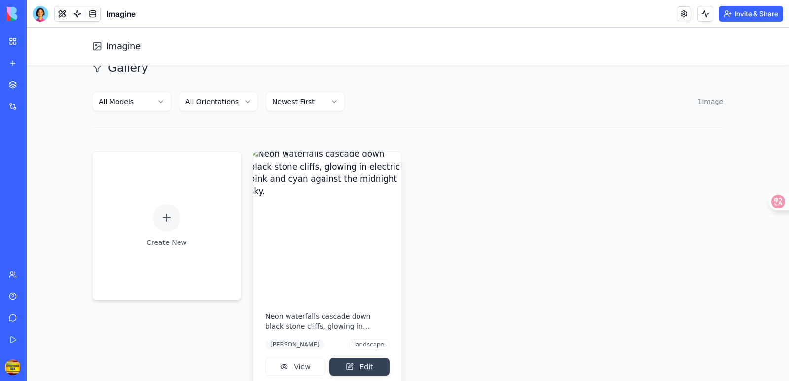
scroll to position [75, 0]
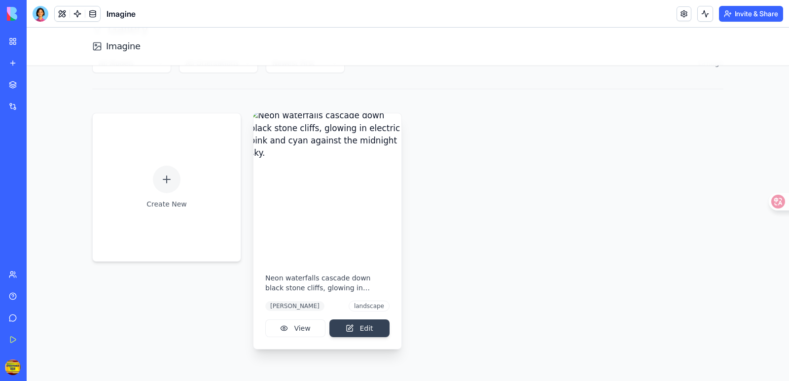
click at [329, 216] on img at bounding box center [327, 187] width 155 height 155
click at [297, 327] on button "View" at bounding box center [295, 329] width 60 height 18
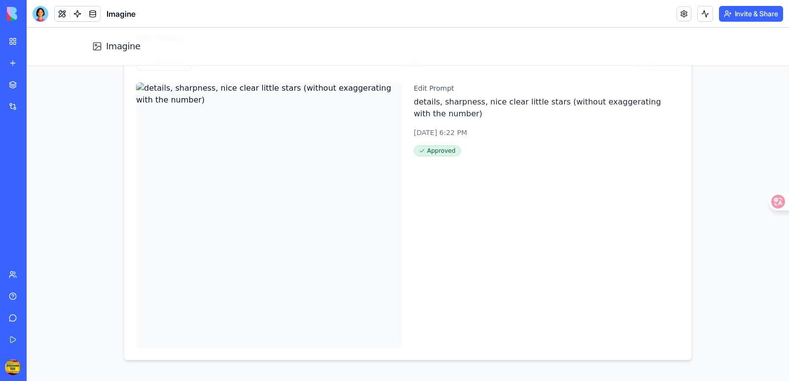
scroll to position [427, 0]
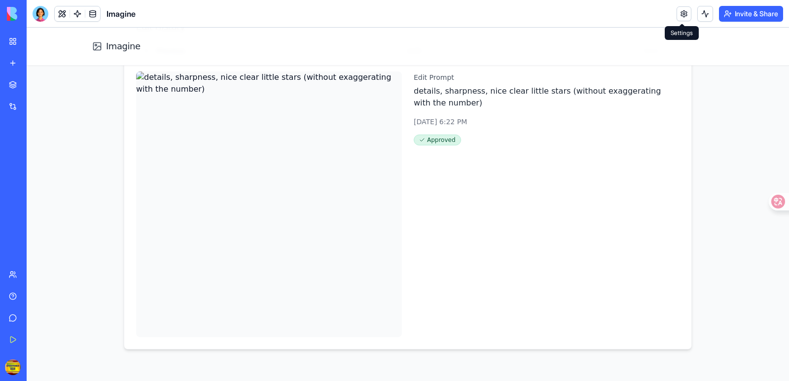
click at [679, 12] on link at bounding box center [684, 13] width 15 height 15
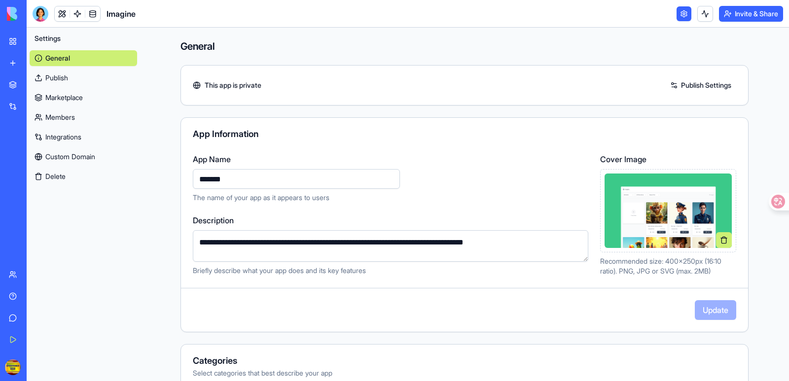
click at [56, 77] on link "Publish" at bounding box center [84, 78] width 108 height 16
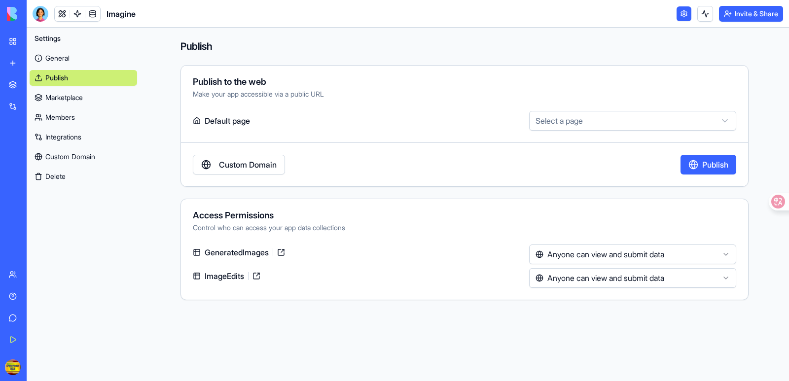
click at [47, 54] on link "General" at bounding box center [84, 58] width 108 height 16
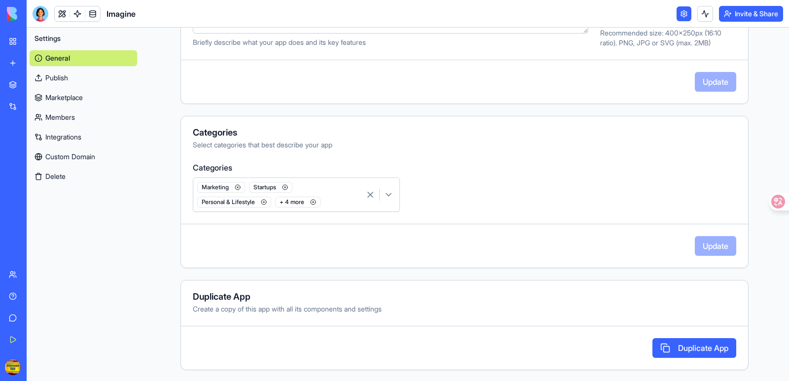
scroll to position [229, 0]
click at [37, 194] on div "Imagine" at bounding box center [23, 197] width 28 height 10
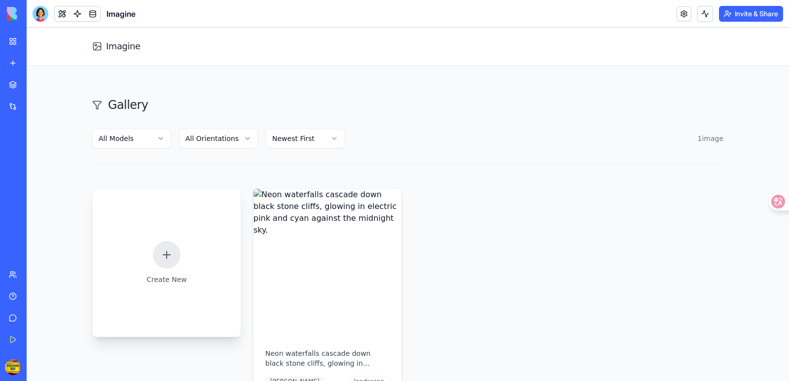
scroll to position [75, 0]
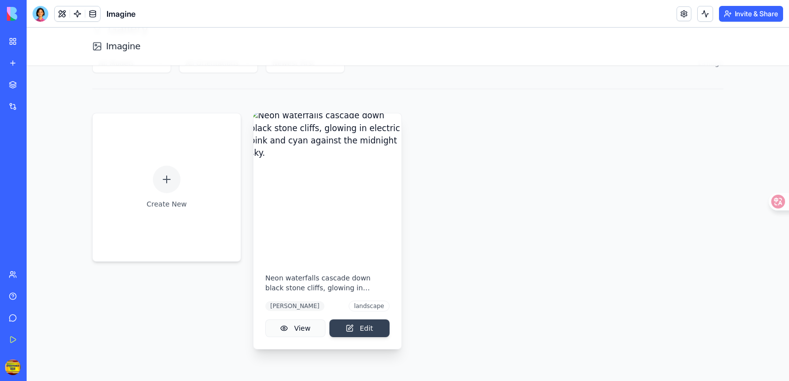
click at [295, 328] on button "View" at bounding box center [295, 329] width 60 height 18
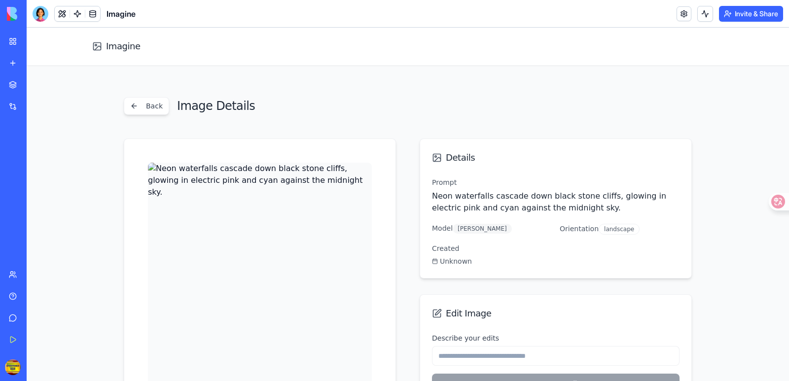
click at [273, 234] on img at bounding box center [260, 275] width 224 height 224
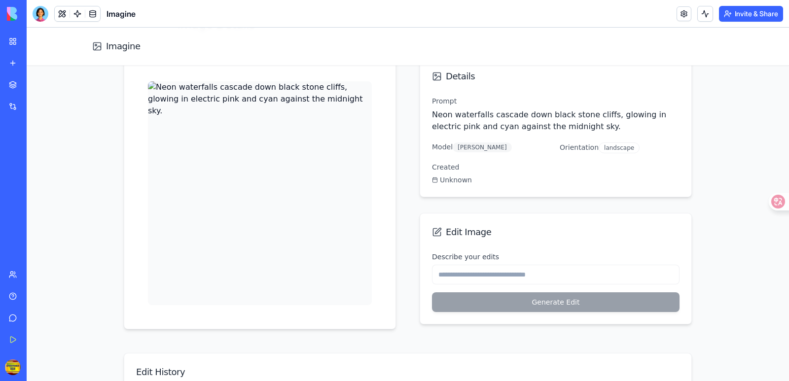
scroll to position [99, 0]
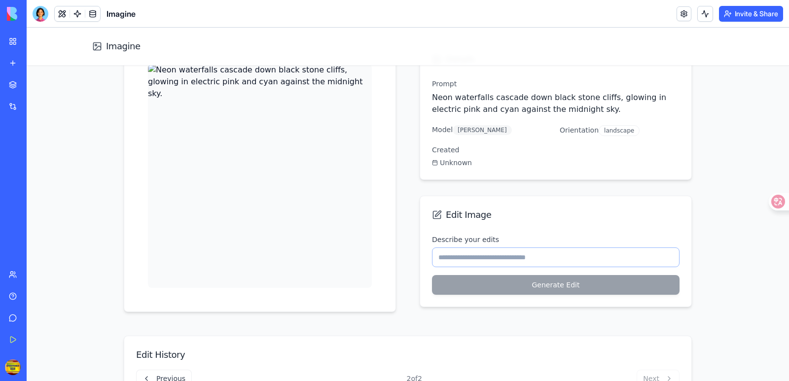
click at [491, 255] on input "Describe your edits" at bounding box center [556, 258] width 248 height 20
click at [734, 230] on main "Back Image Details Details Prompt Neon waterfalls cascade down black stone clif…" at bounding box center [408, 338] width 763 height 743
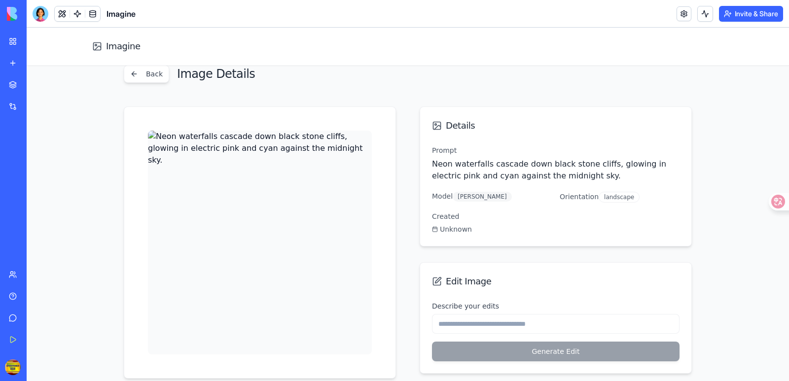
scroll to position [0, 0]
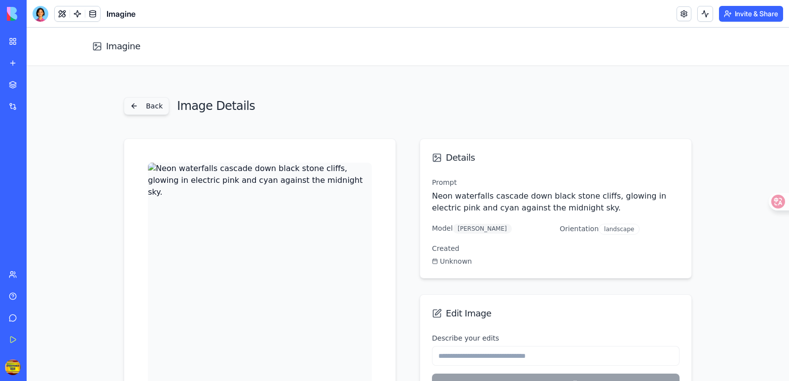
click at [138, 104] on button "Back" at bounding box center [146, 106] width 45 height 18
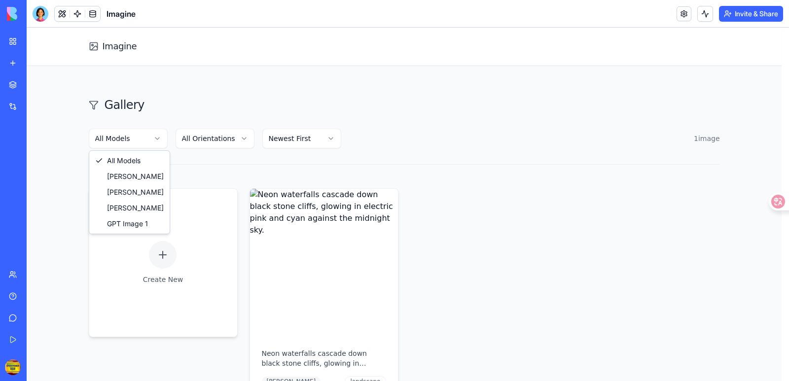
click at [148, 140] on html "Imagine Gallery All Models All Orientations Newest First 1 image Create New Neo…" at bounding box center [408, 242] width 763 height 429
click at [66, 155] on html "Imagine Gallery All Models All Orientations Newest First 1 image Create New Neo…" at bounding box center [408, 242] width 763 height 429
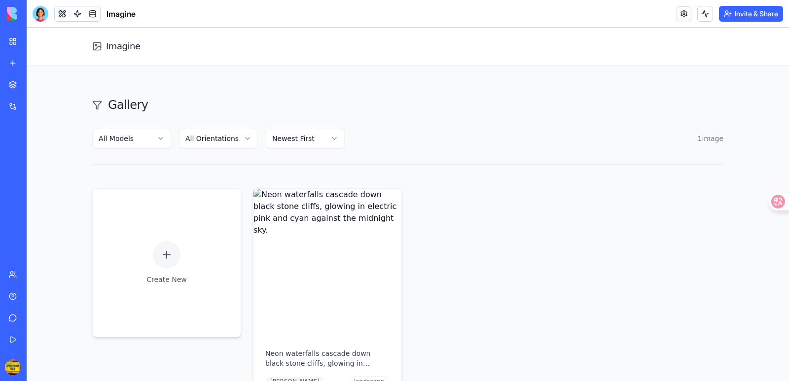
click at [224, 146] on html "Imagine Gallery All Models All Orientations Newest First 1 image Create New Neo…" at bounding box center [408, 242] width 763 height 429
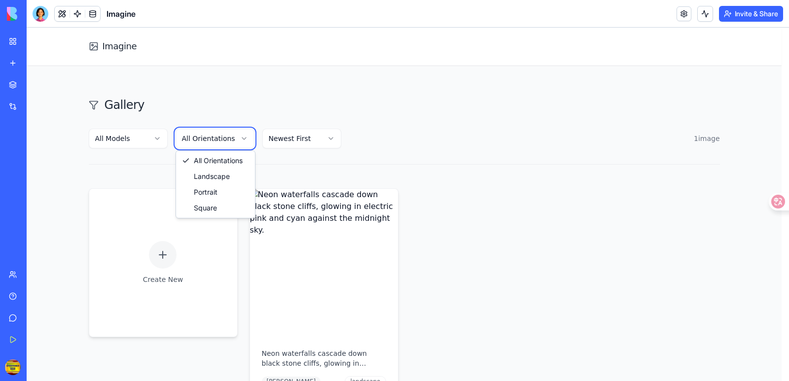
click at [248, 113] on html "Imagine Gallery All Models All Orientations Newest First 1 image Create New Neo…" at bounding box center [408, 242] width 763 height 429
click at [315, 139] on html "Imagine Gallery All Models All Orientations Newest First 1 image Create New Neo…" at bounding box center [408, 242] width 763 height 429
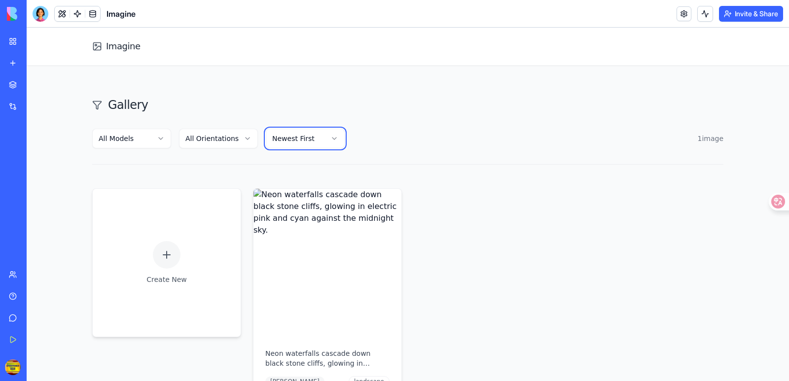
click at [314, 108] on html "Imagine Gallery All Models All Orientations Newest First 1 image Create New Neo…" at bounding box center [408, 242] width 763 height 429
click at [229, 138] on html "Imagine Gallery All Models All Orientations Newest First 1 image Create New Neo…" at bounding box center [408, 242] width 763 height 429
click at [236, 112] on html "Imagine Gallery All Models All Orientations Newest First 1 image Create New Neo…" at bounding box center [408, 242] width 763 height 429
click at [143, 141] on html "Imagine Gallery All Models All Orientations Newest First 1 image Create New Neo…" at bounding box center [408, 242] width 763 height 429
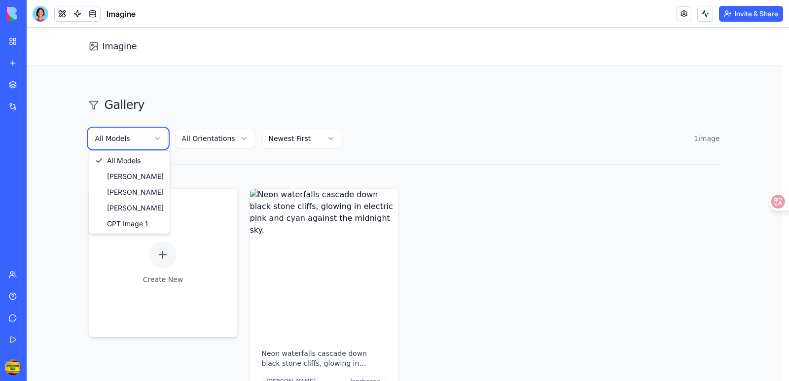
click at [50, 153] on html "Imagine Gallery All Models All Orientations Newest First 1 image Create New Neo…" at bounding box center [408, 242] width 763 height 429
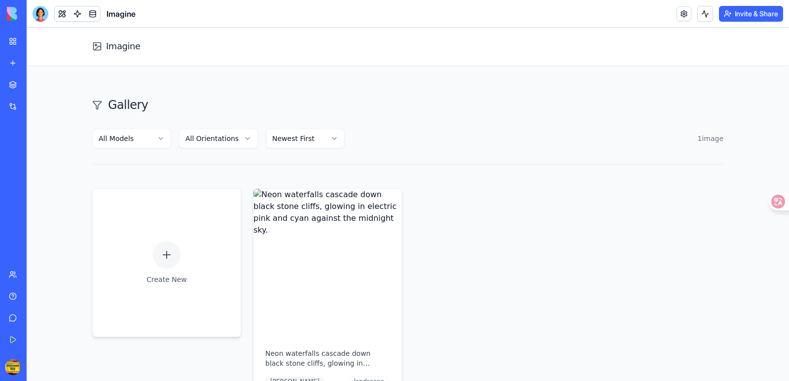
click at [50, 153] on main "Gallery All Models All Orientations Newest First 1 image Create New Neon waterf…" at bounding box center [408, 261] width 763 height 391
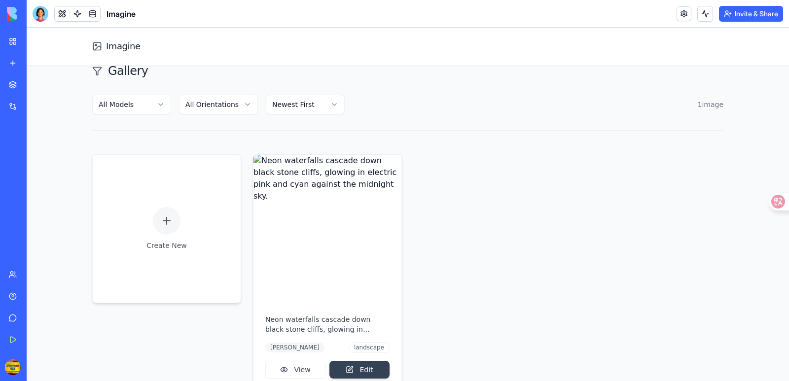
scroll to position [75, 0]
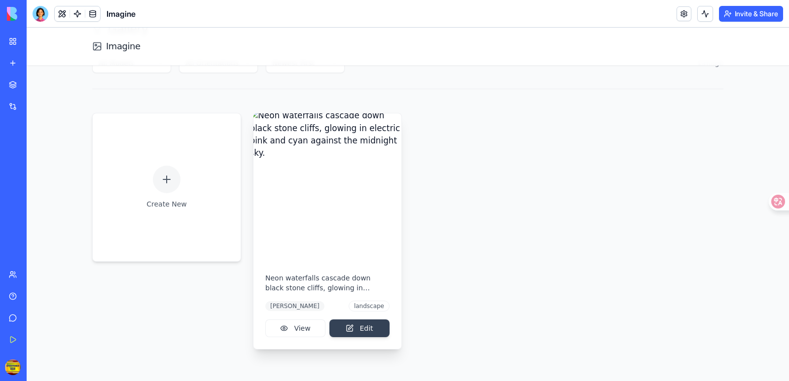
click at [343, 201] on img at bounding box center [327, 187] width 155 height 155
click at [299, 328] on button "View" at bounding box center [295, 329] width 60 height 18
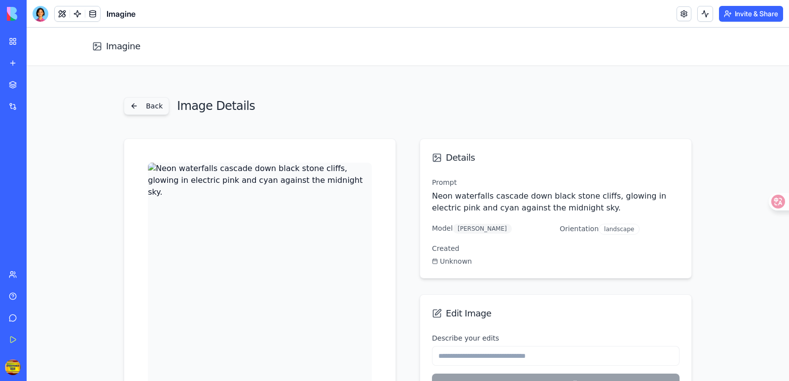
click at [138, 107] on button "Back" at bounding box center [146, 106] width 45 height 18
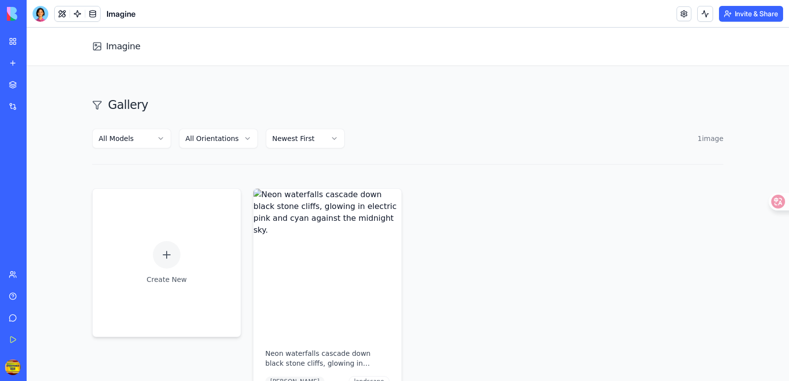
click at [37, 172] on div "AI Ad Generator" at bounding box center [23, 176] width 28 height 10
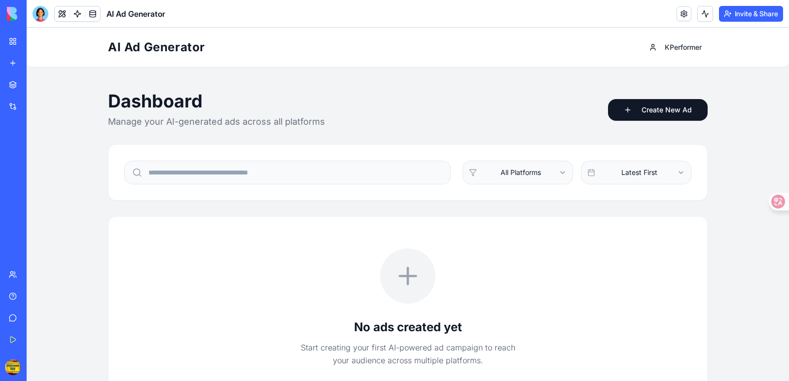
click at [37, 152] on div "Banner Studio" at bounding box center [23, 154] width 28 height 10
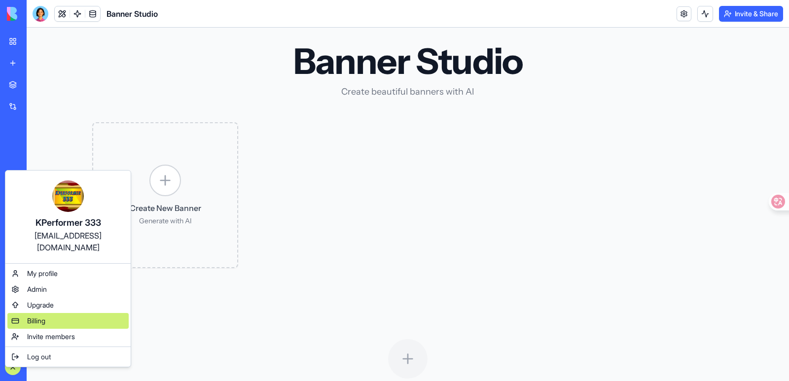
click at [44, 316] on span "Billing" at bounding box center [36, 321] width 18 height 10
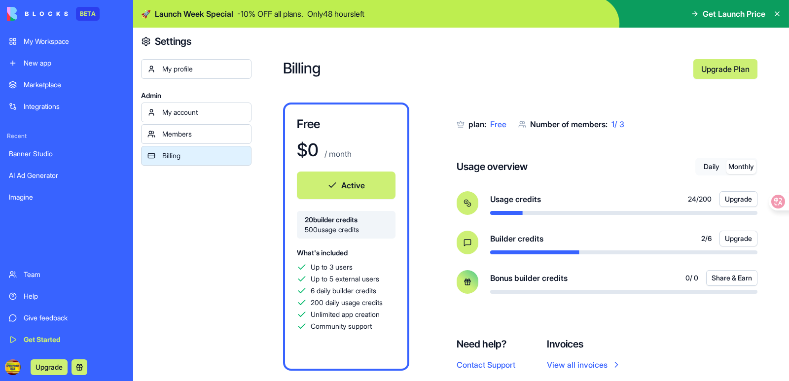
click at [752, 163] on button "Monthly" at bounding box center [742, 167] width 30 height 14
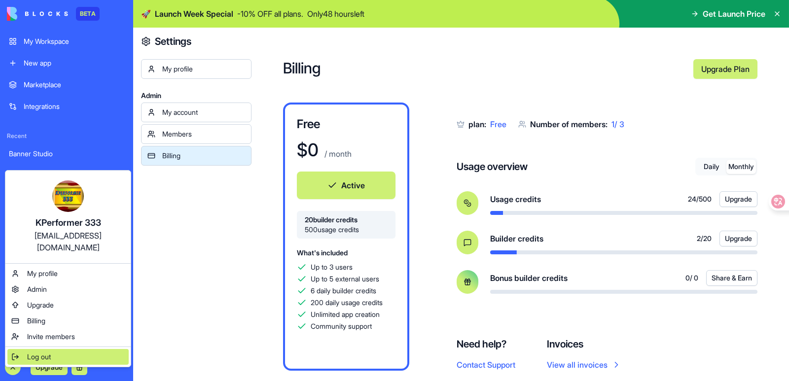
click at [31, 352] on span "Log out" at bounding box center [39, 357] width 24 height 10
